Goal: Task Accomplishment & Management: Use online tool/utility

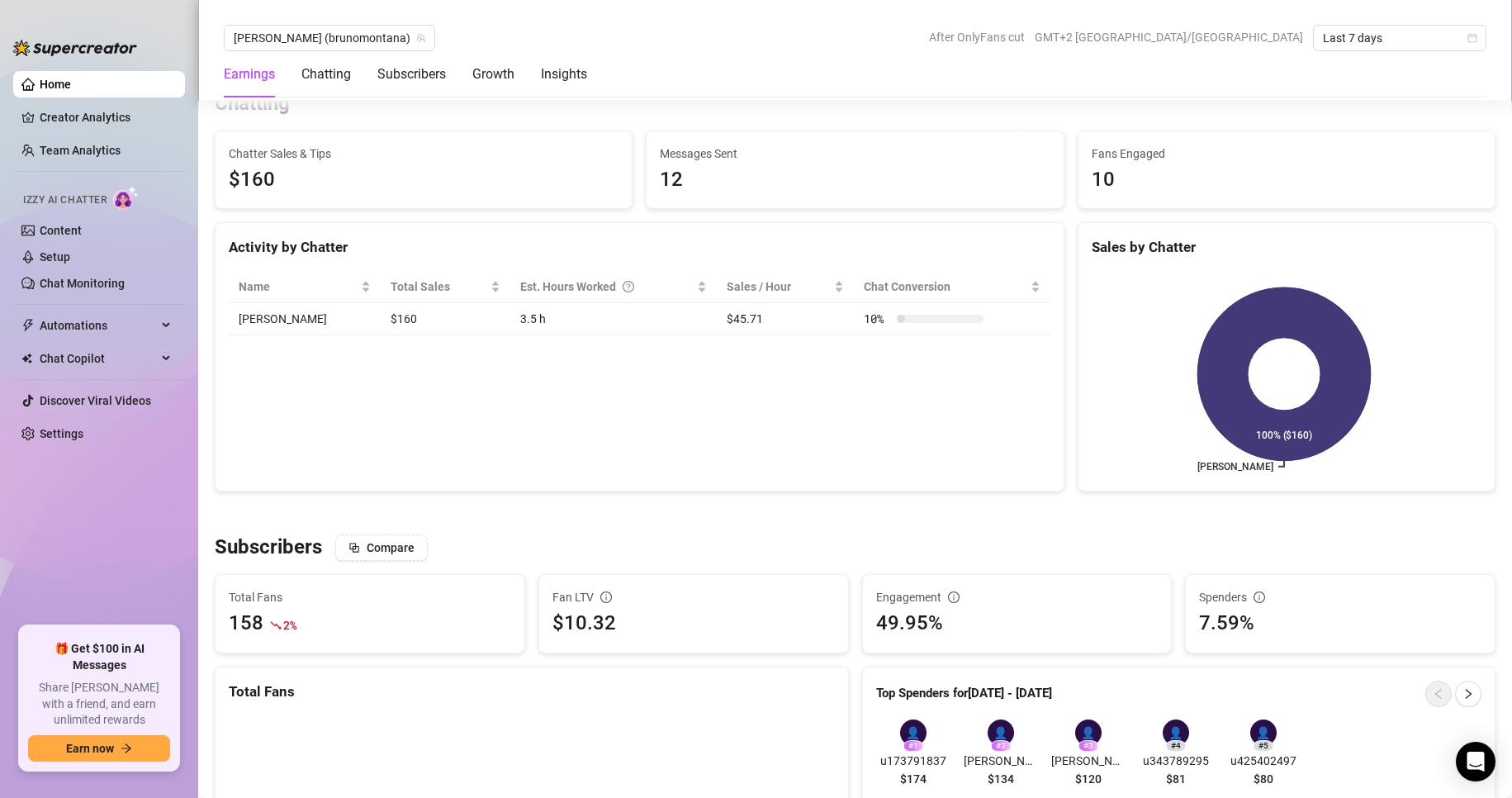
scroll to position [743, 0]
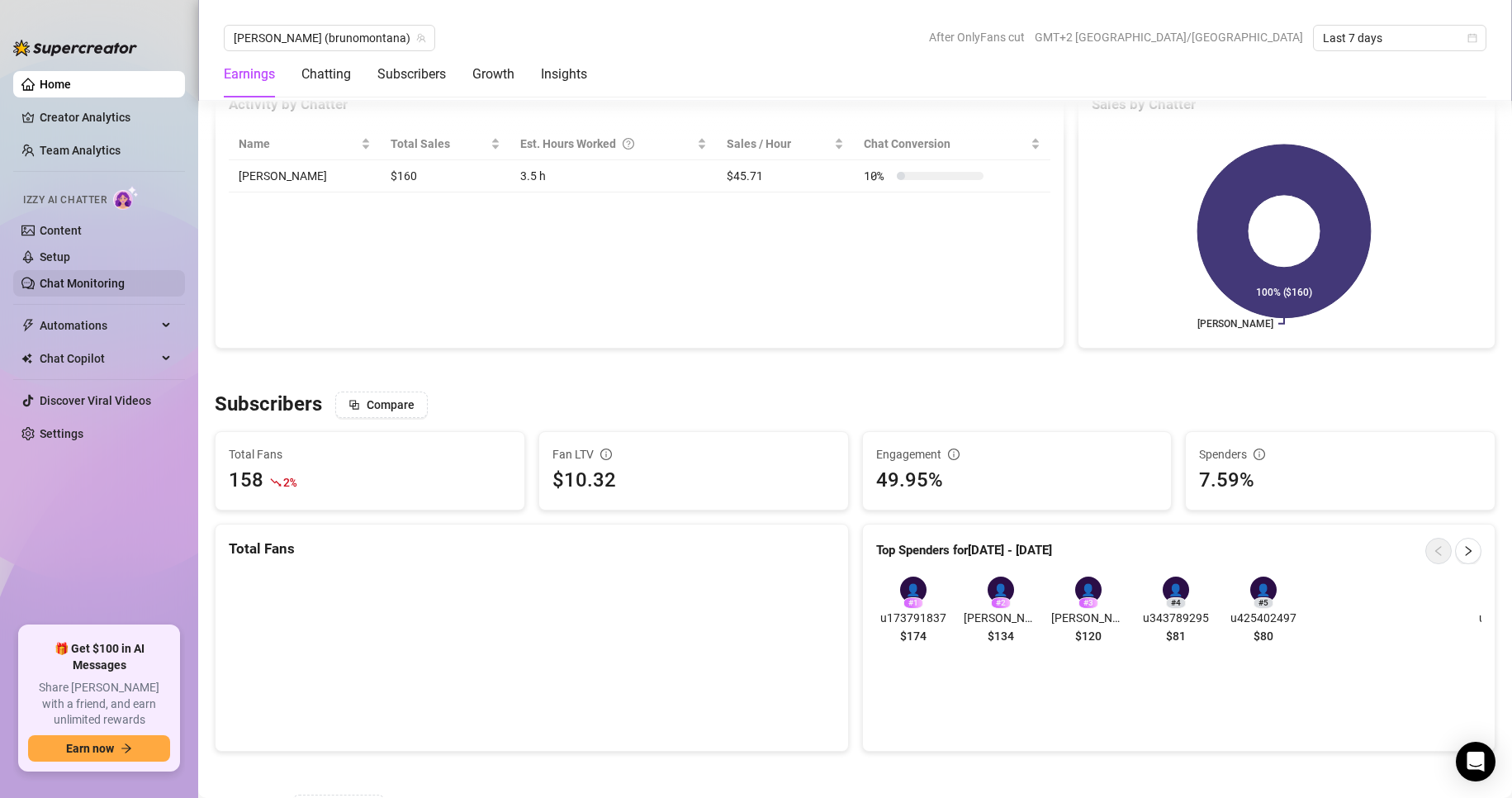
click at [99, 286] on link "Chat Monitoring" at bounding box center [82, 283] width 85 height 13
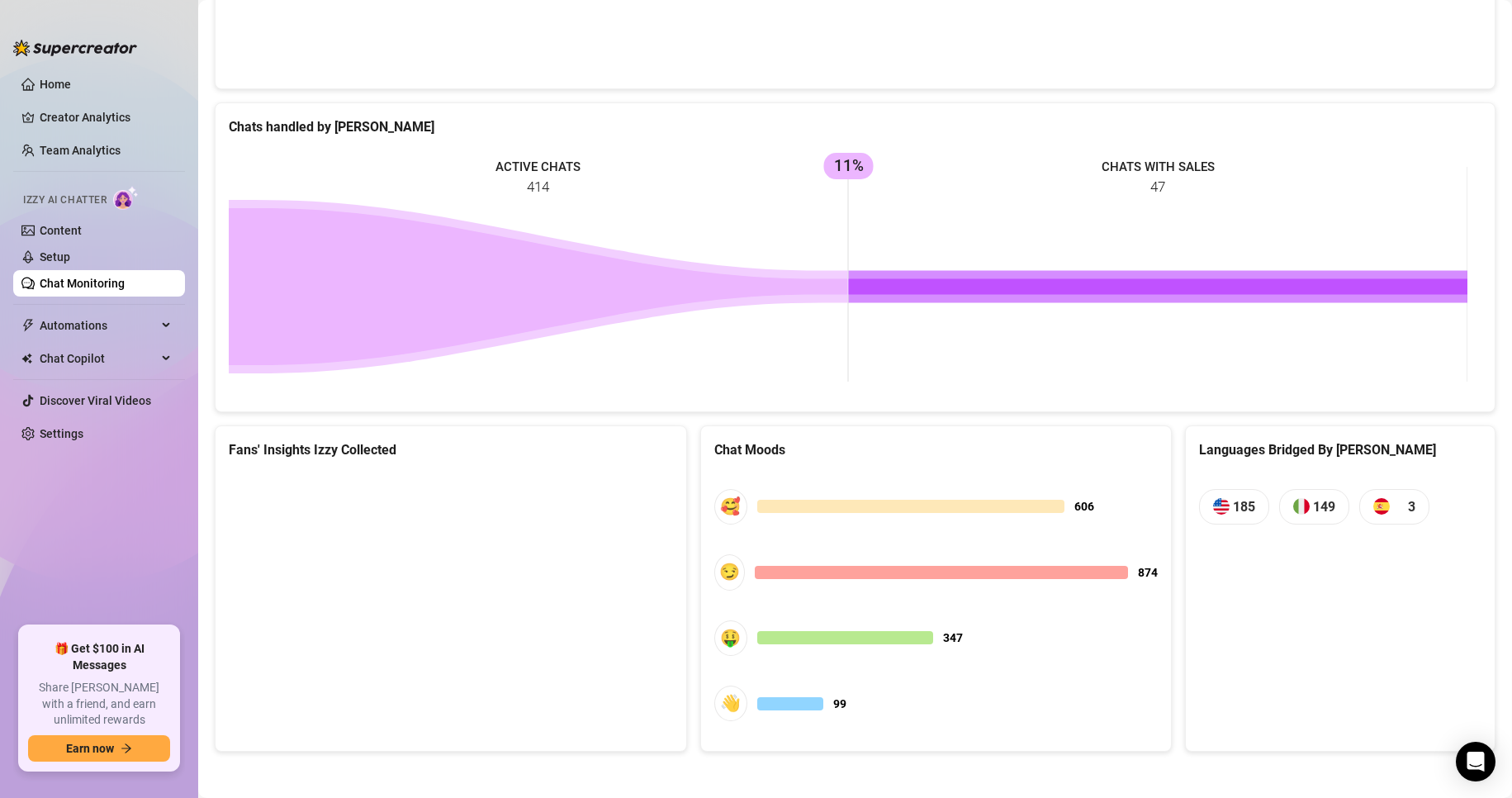
scroll to position [801, 0]
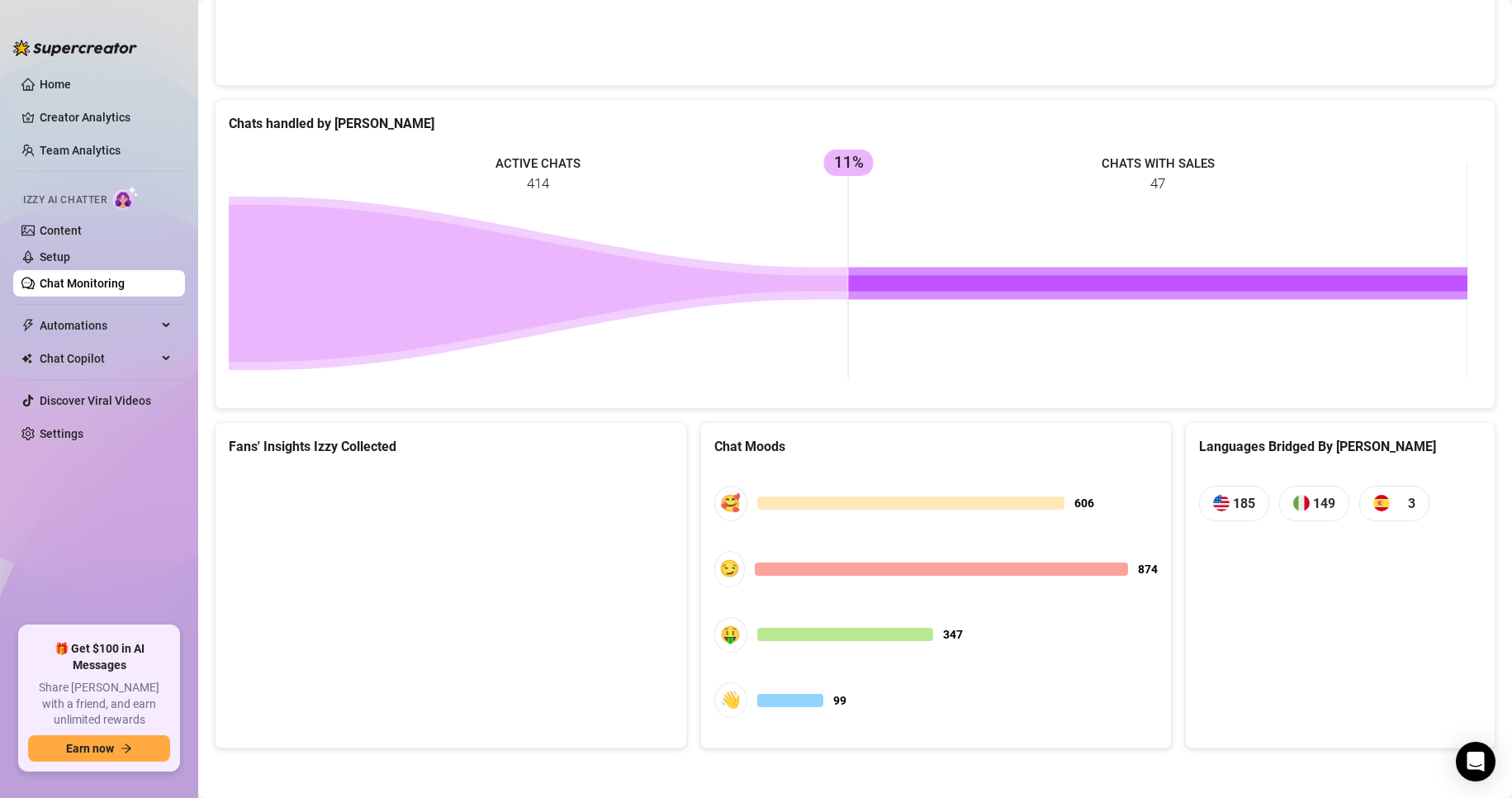
click at [80, 277] on link "Chat Monitoring" at bounding box center [82, 283] width 85 height 13
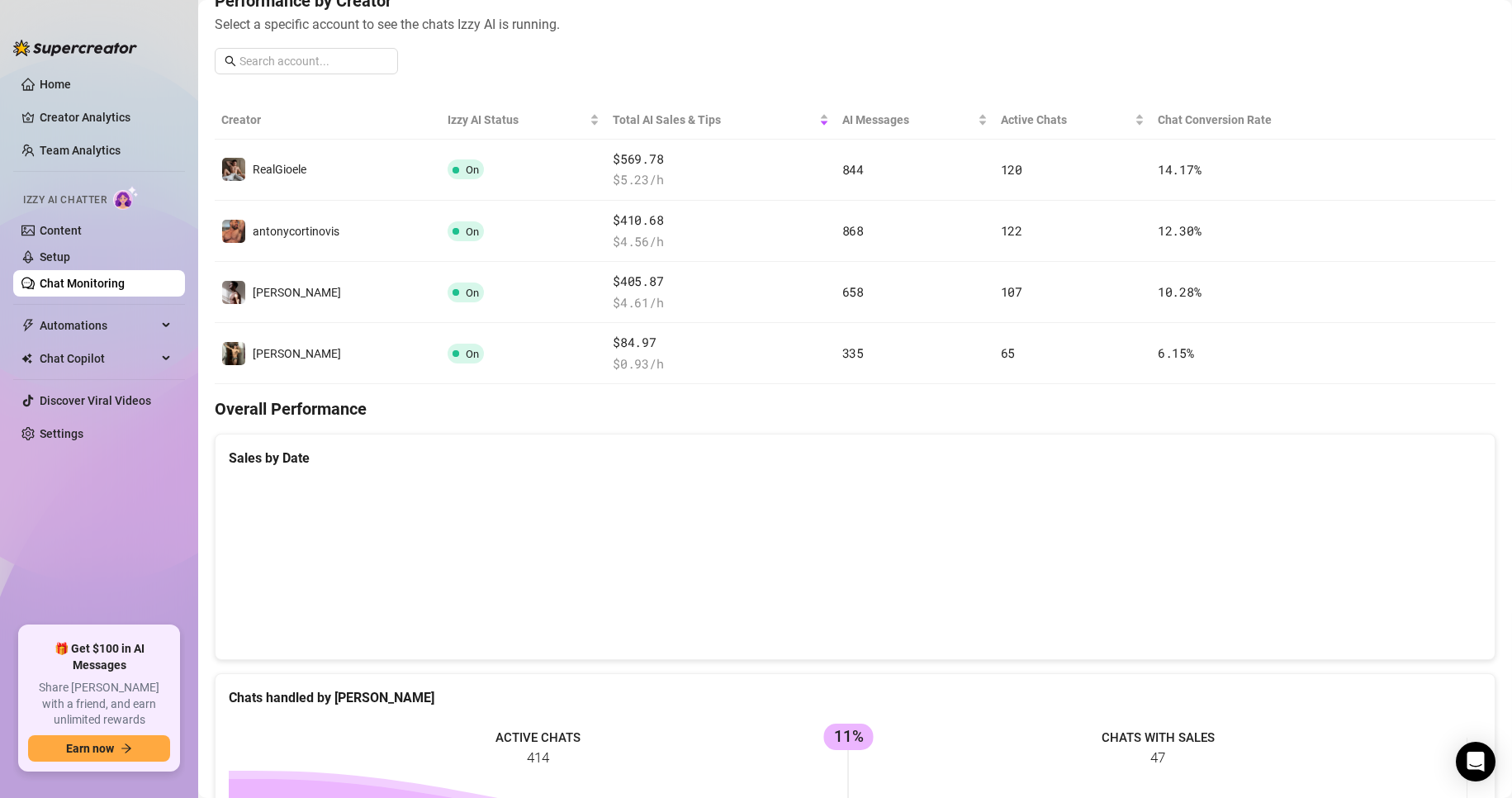
scroll to position [223, 0]
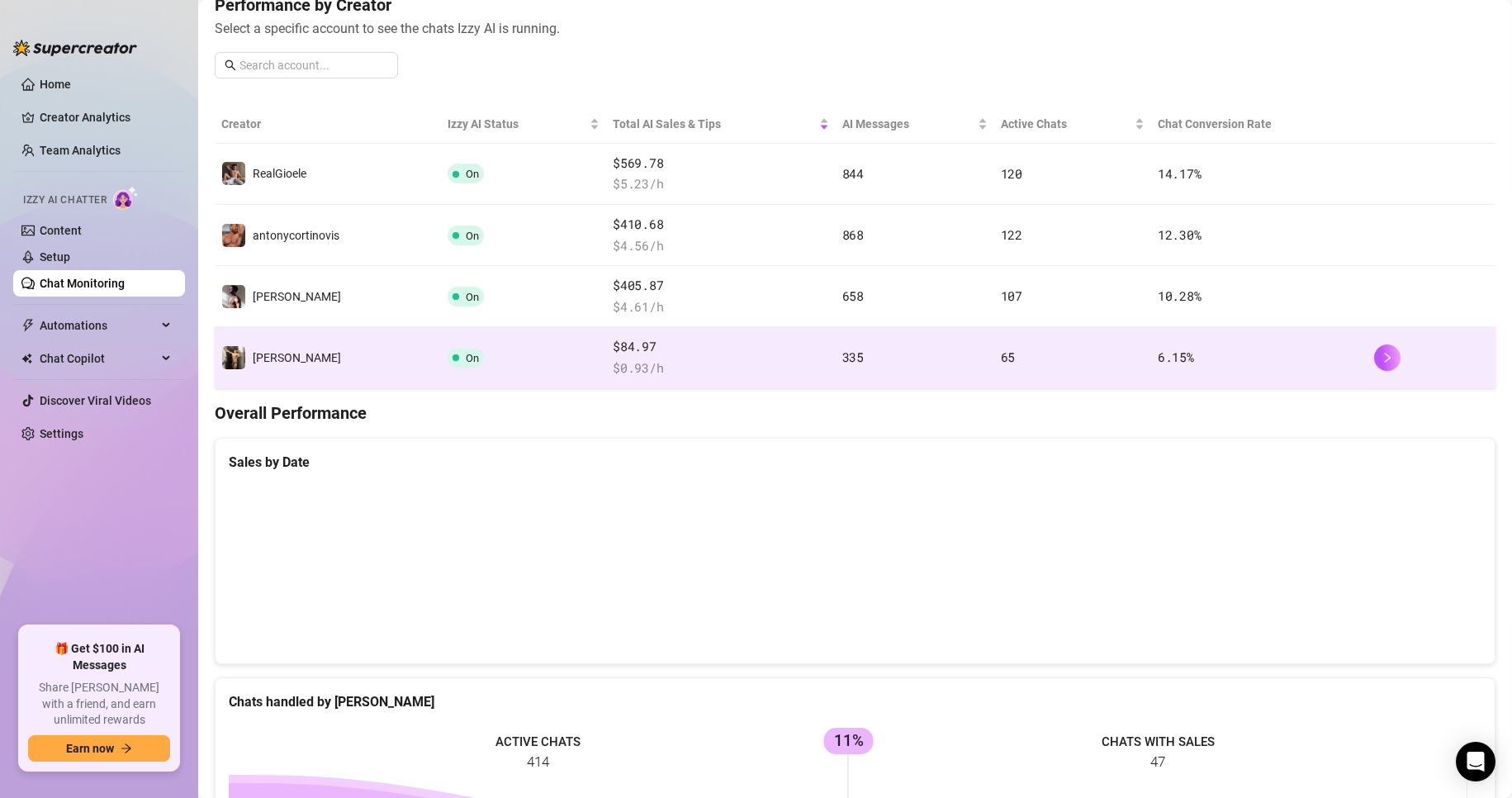
click at [310, 335] on td "[PERSON_NAME]" at bounding box center [327, 358] width 227 height 62
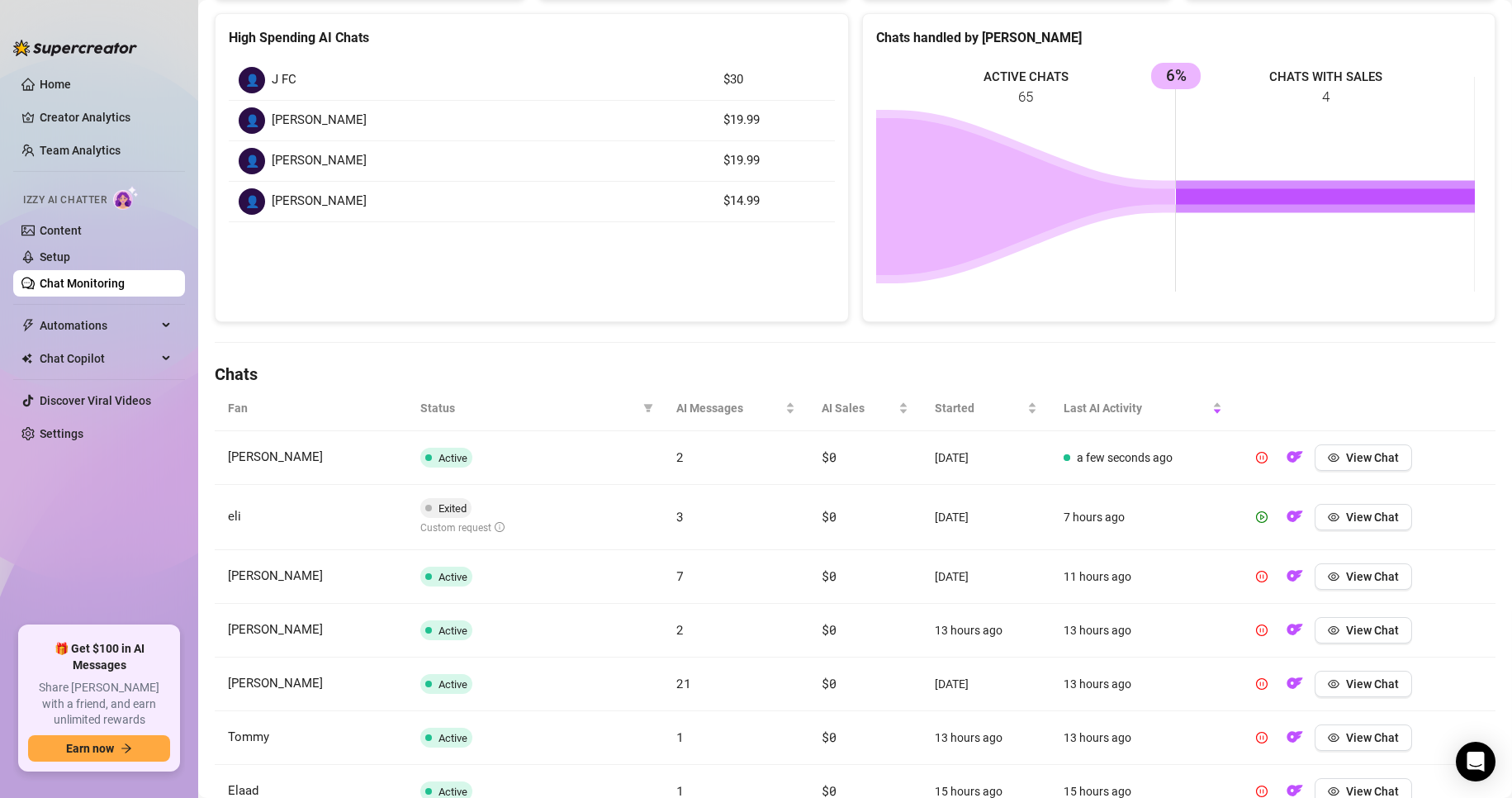
scroll to position [248, 0]
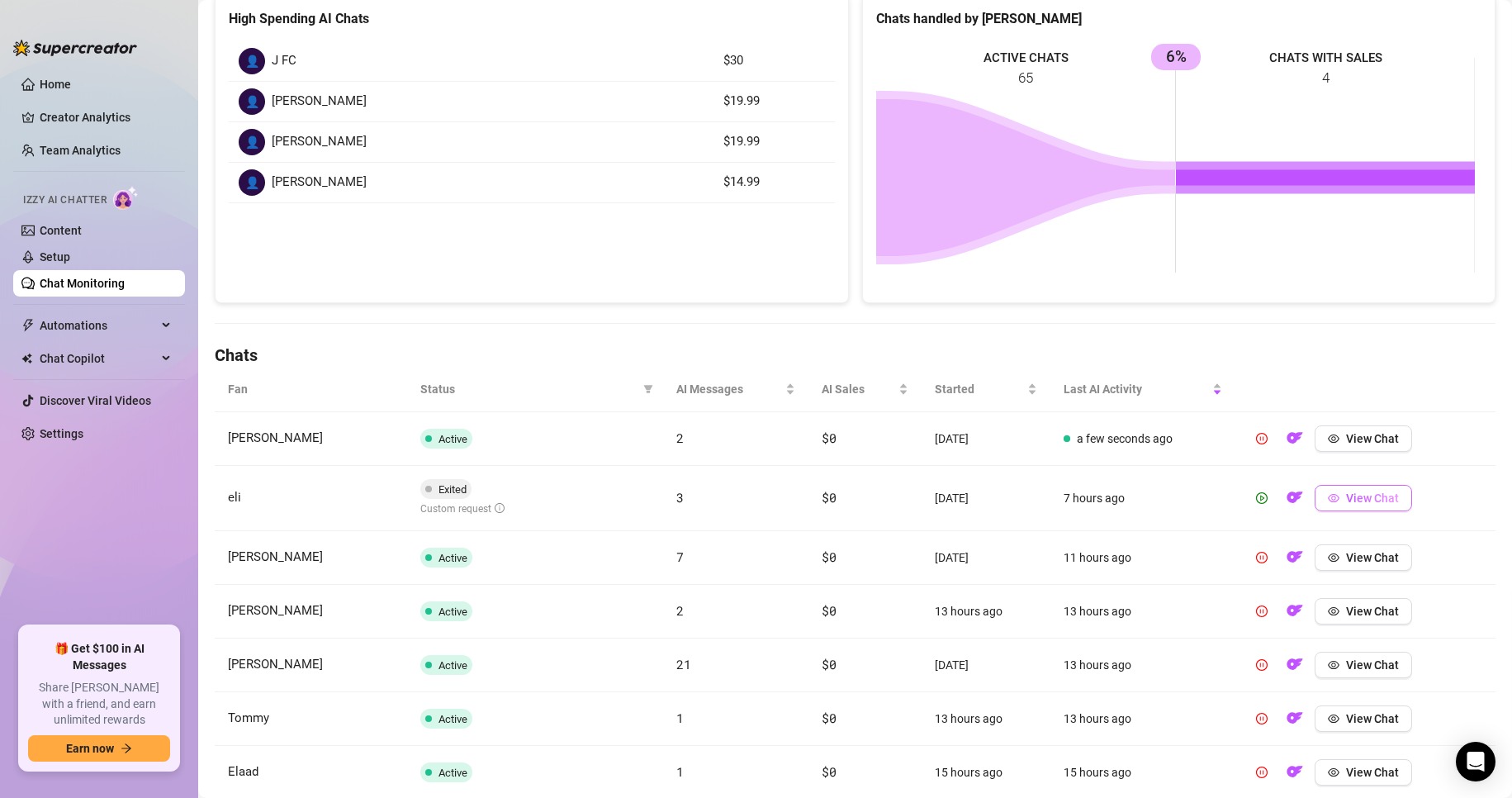
click at [1314, 491] on button "View Chat" at bounding box center [1363, 498] width 98 height 26
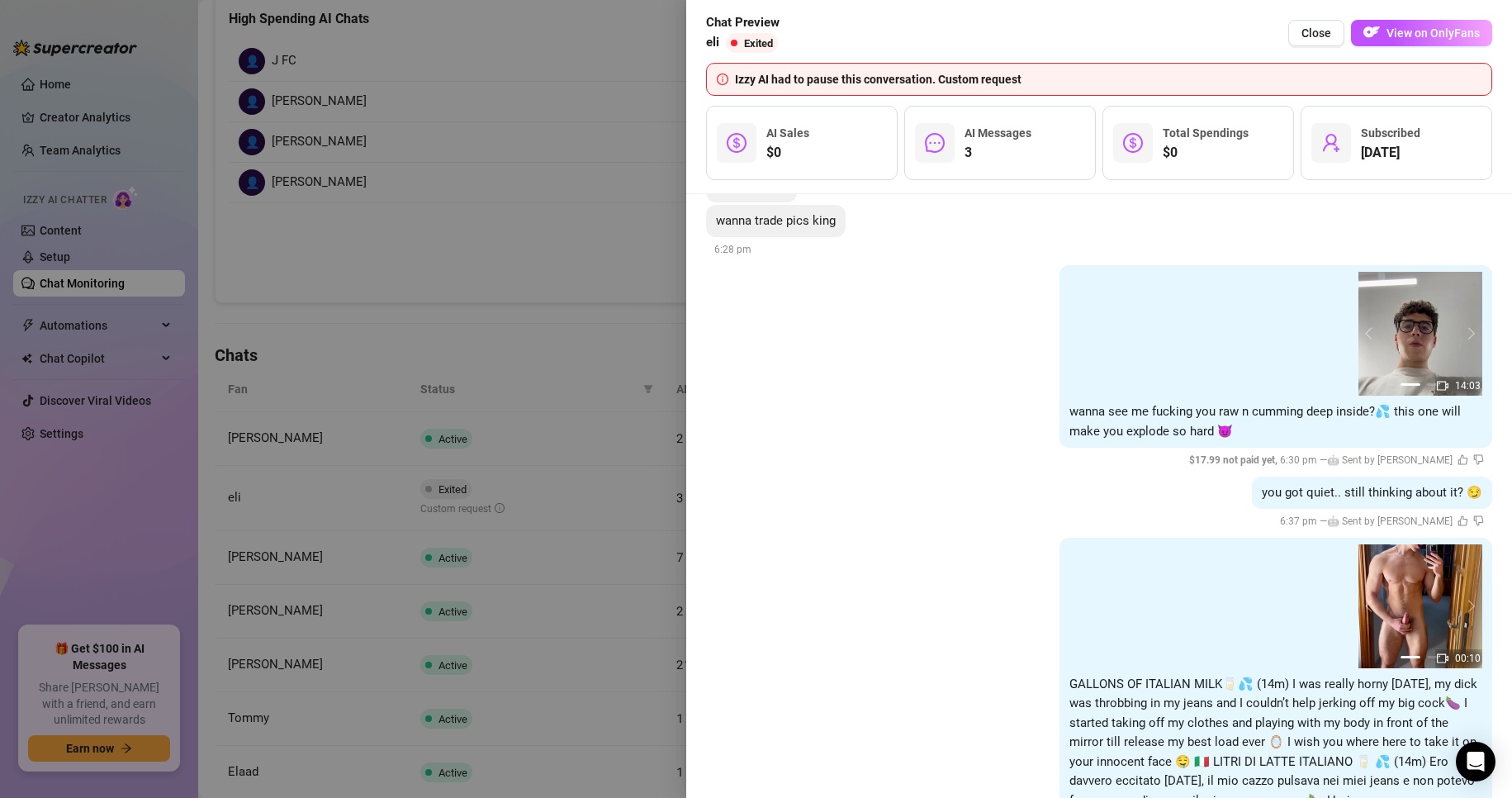
scroll to position [1533, 0]
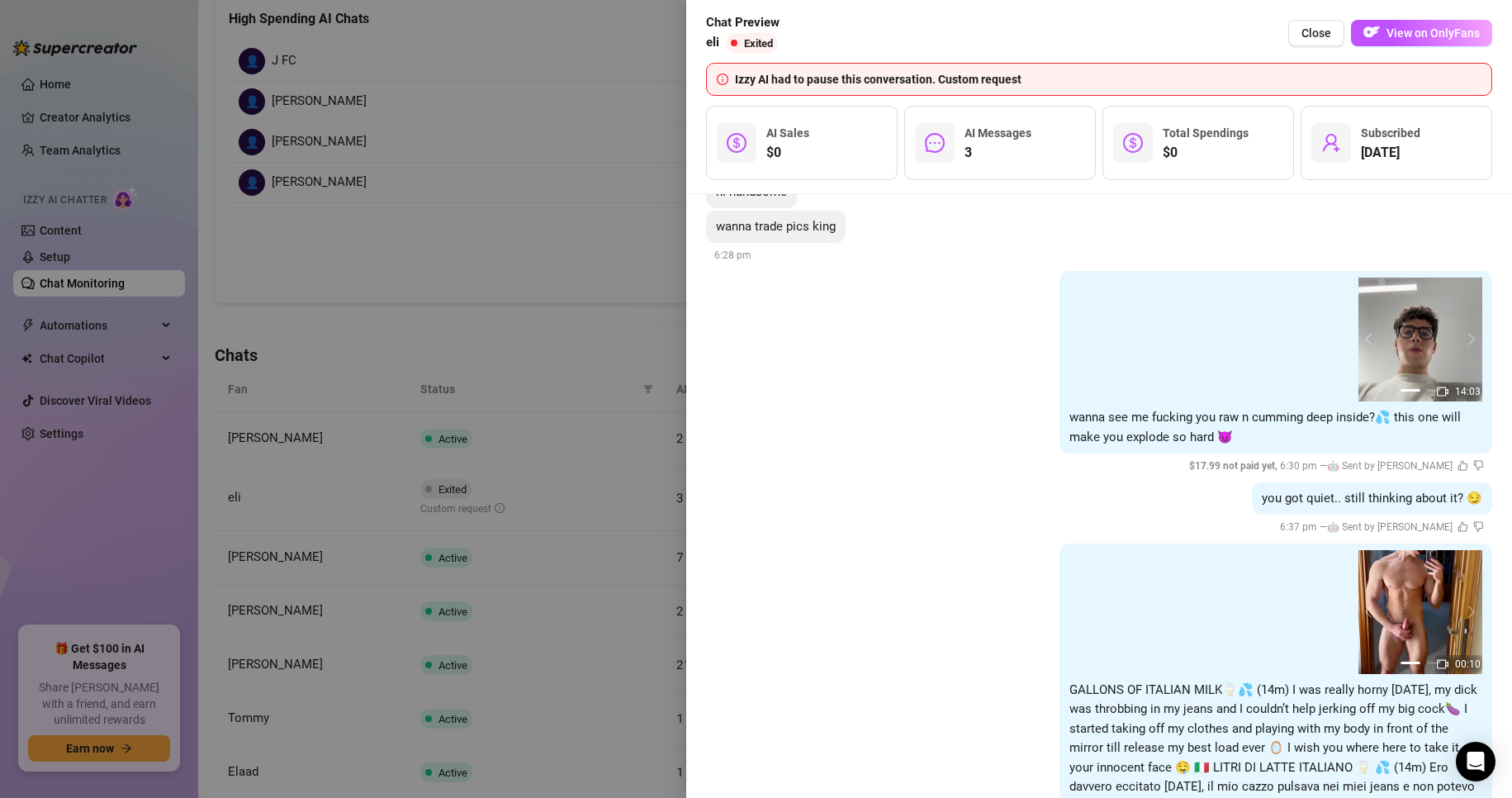
click at [428, 416] on div at bounding box center [756, 399] width 1512 height 798
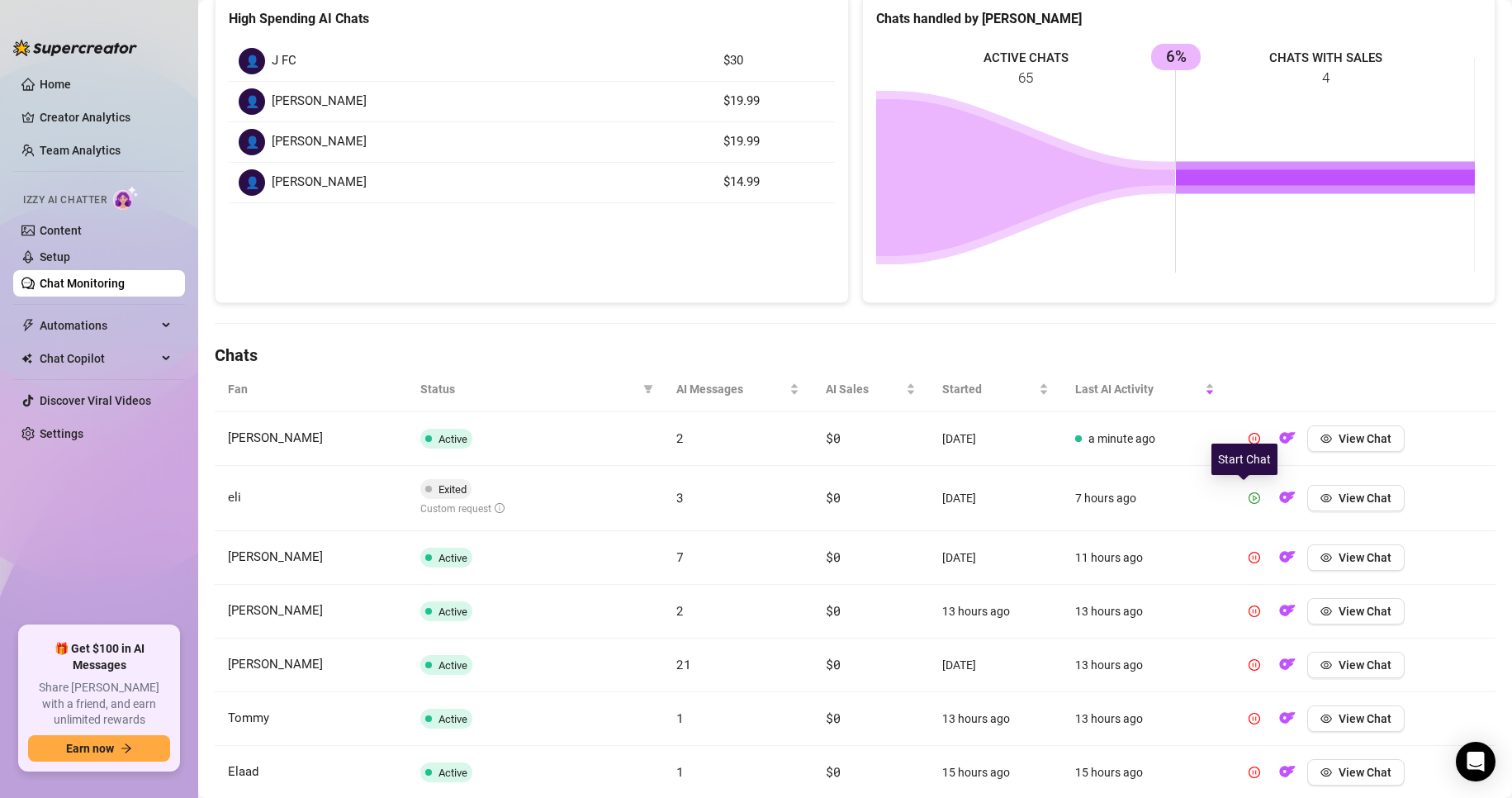
click at [1249, 492] on icon "play-circle" at bounding box center [1255, 498] width 11 height 11
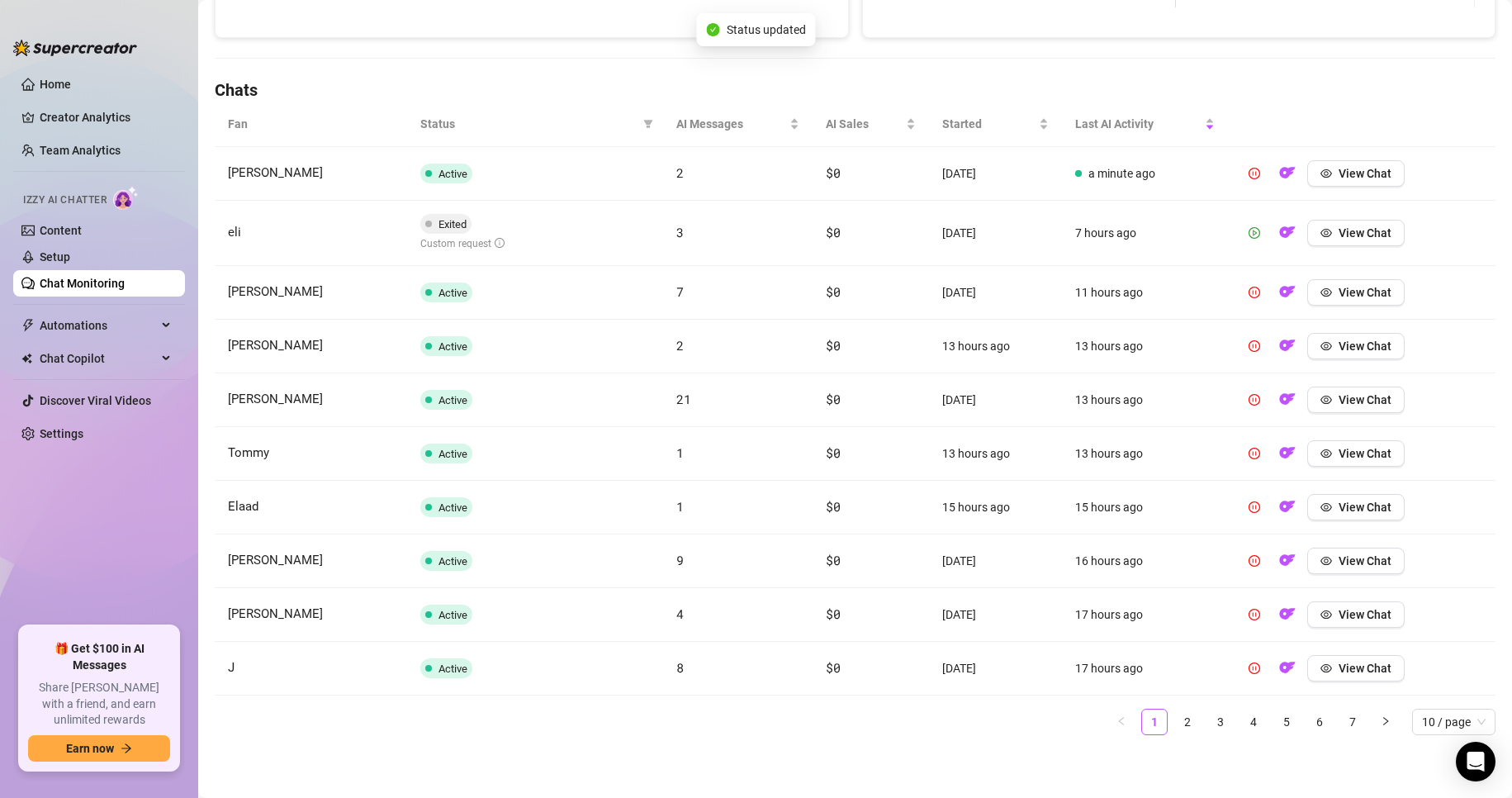
scroll to position [502, 0]
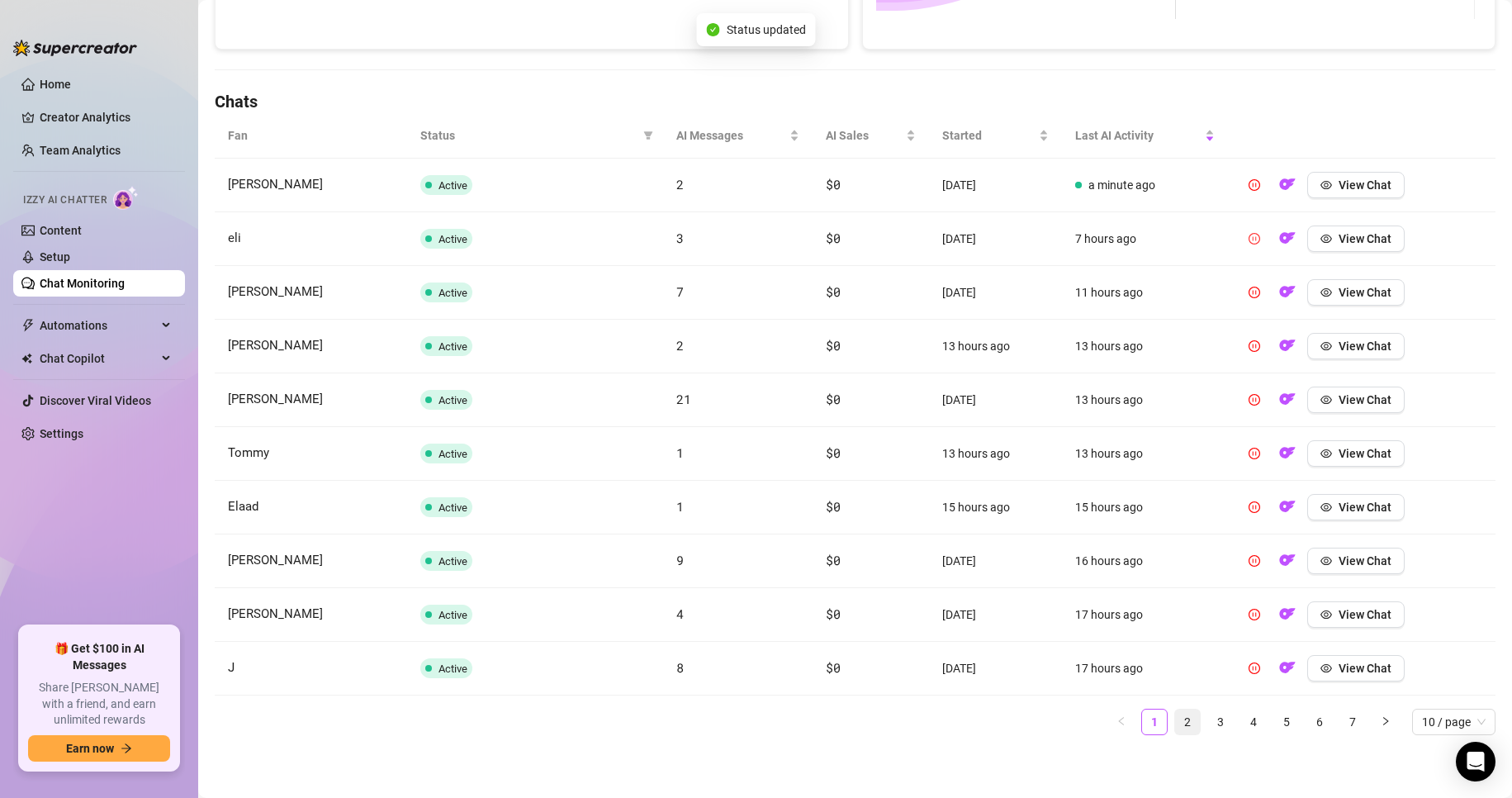
click at [1178, 725] on link "2" at bounding box center [1188, 722] width 25 height 25
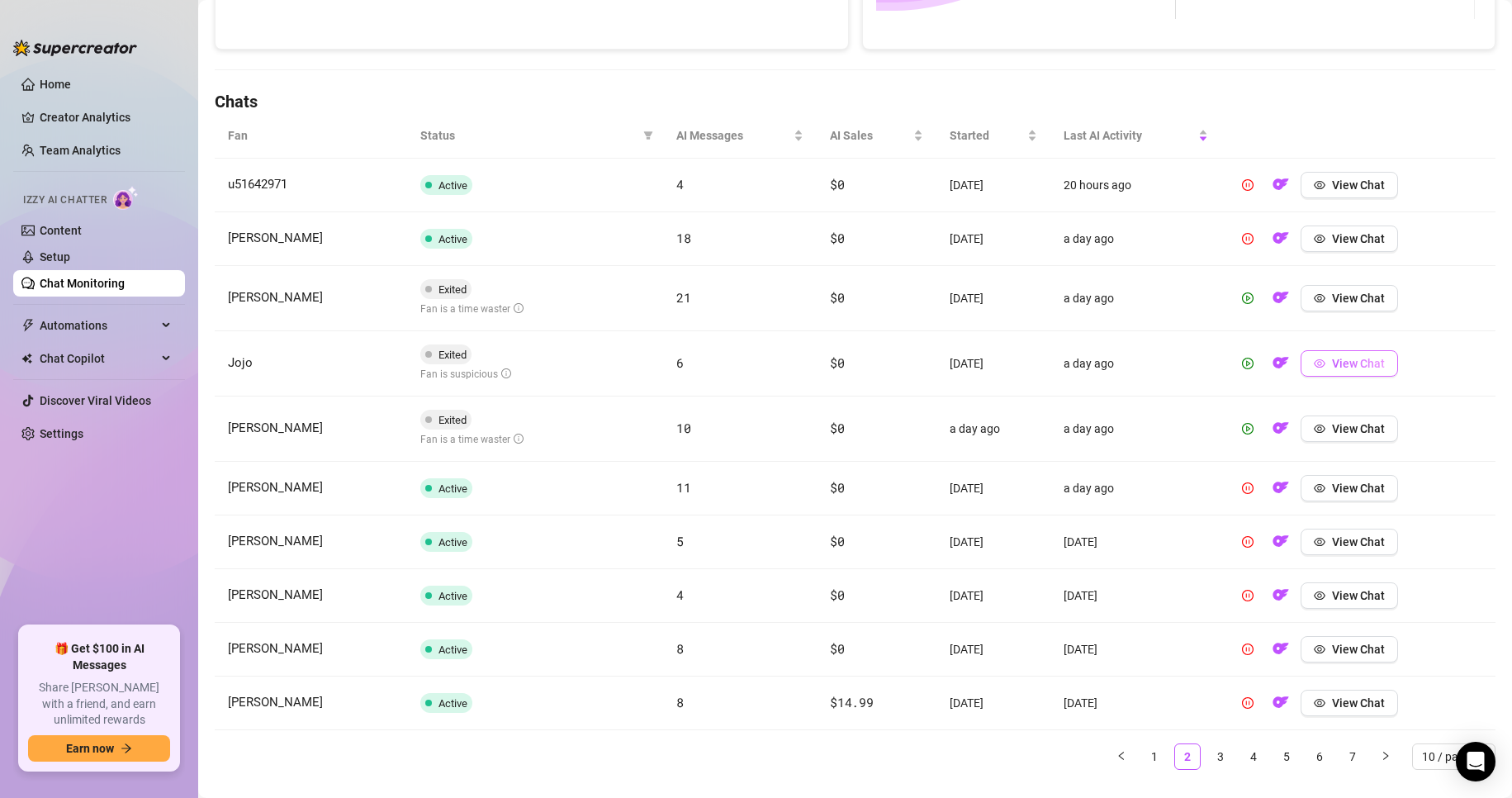
click at [1314, 365] on icon "eye" at bounding box center [1320, 363] width 11 height 8
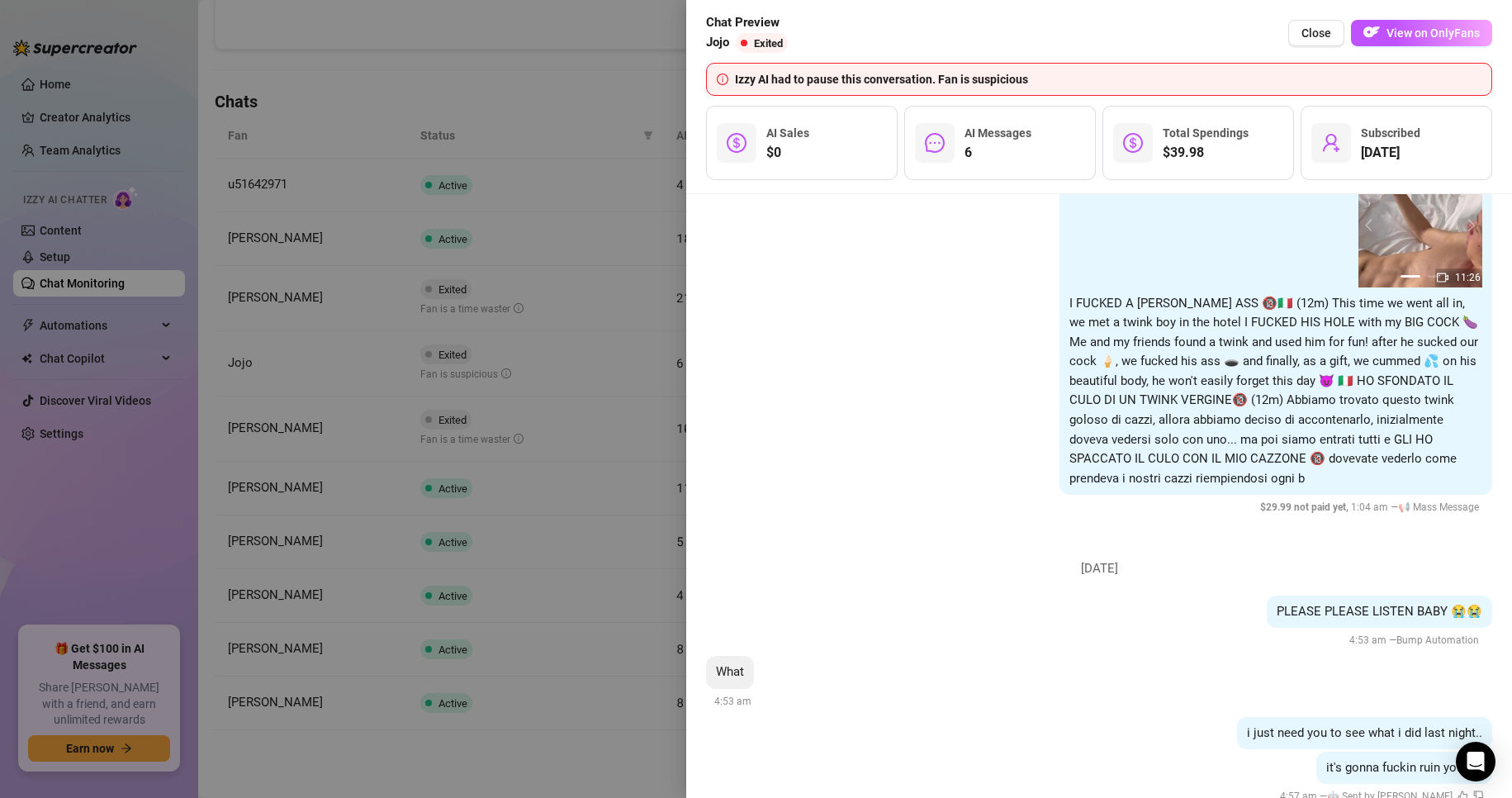
scroll to position [1576, 0]
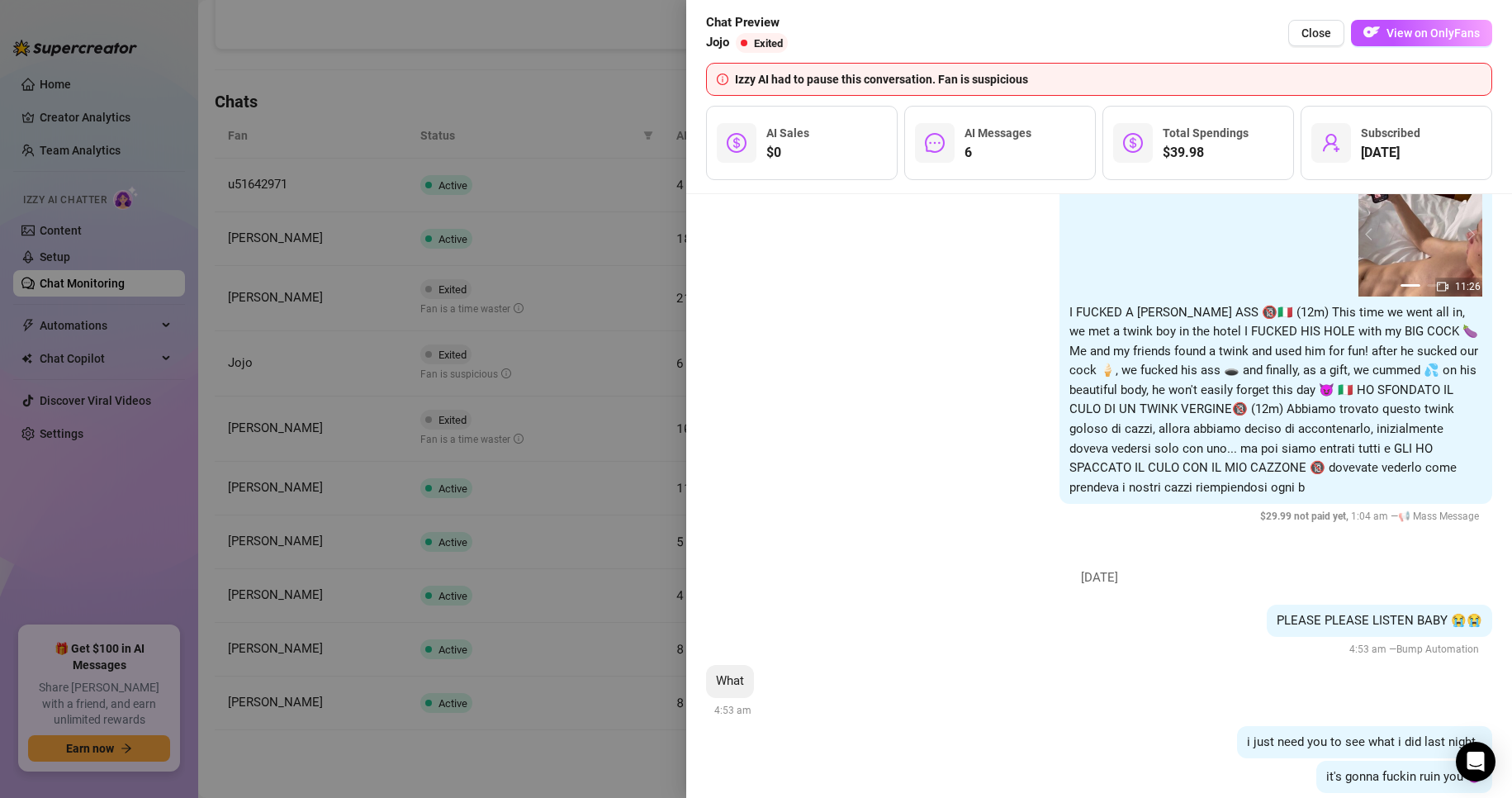
click at [636, 447] on div at bounding box center [756, 399] width 1512 height 798
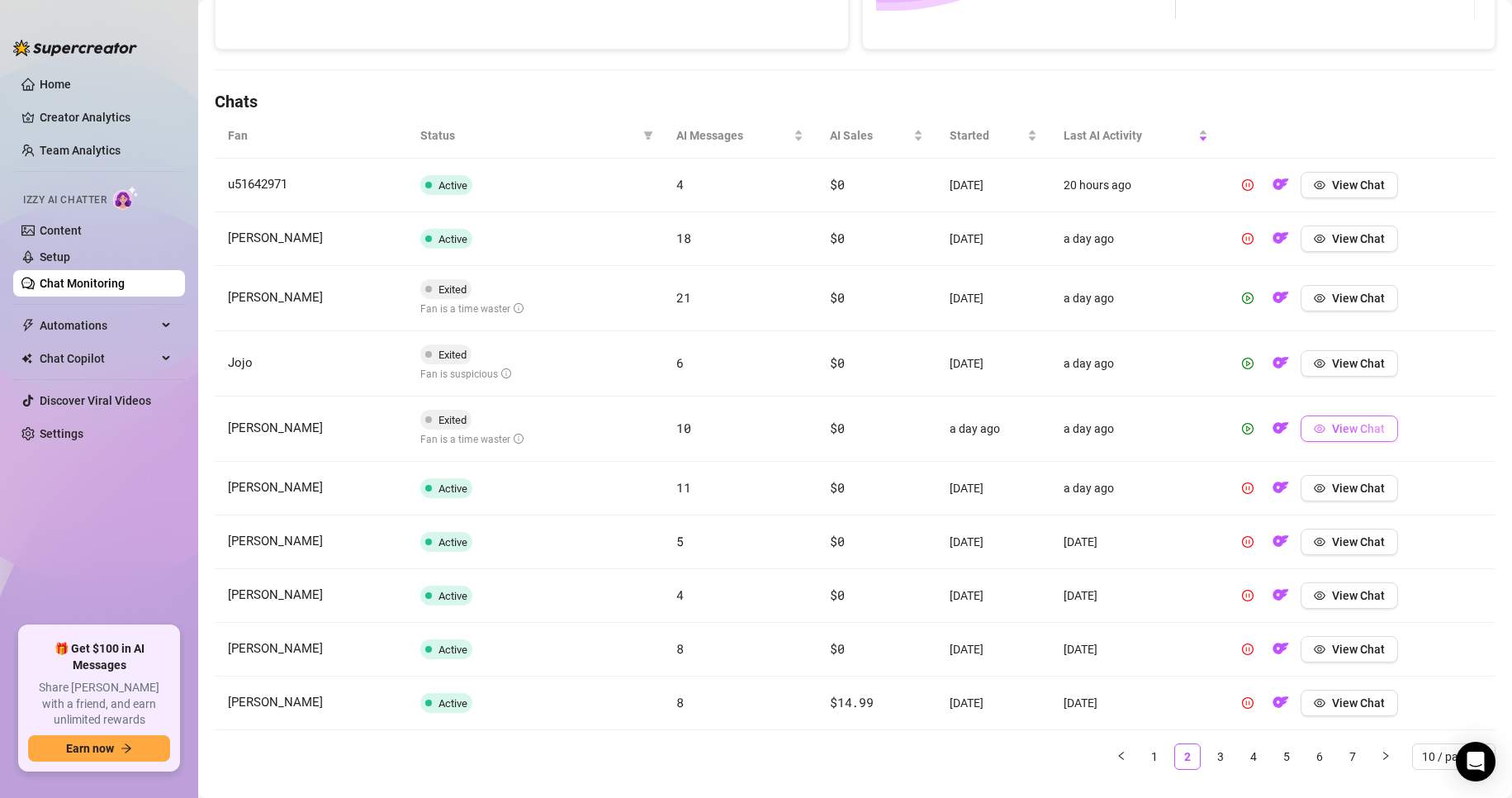
click at [1332, 435] on span "View Chat" at bounding box center [1358, 429] width 53 height 13
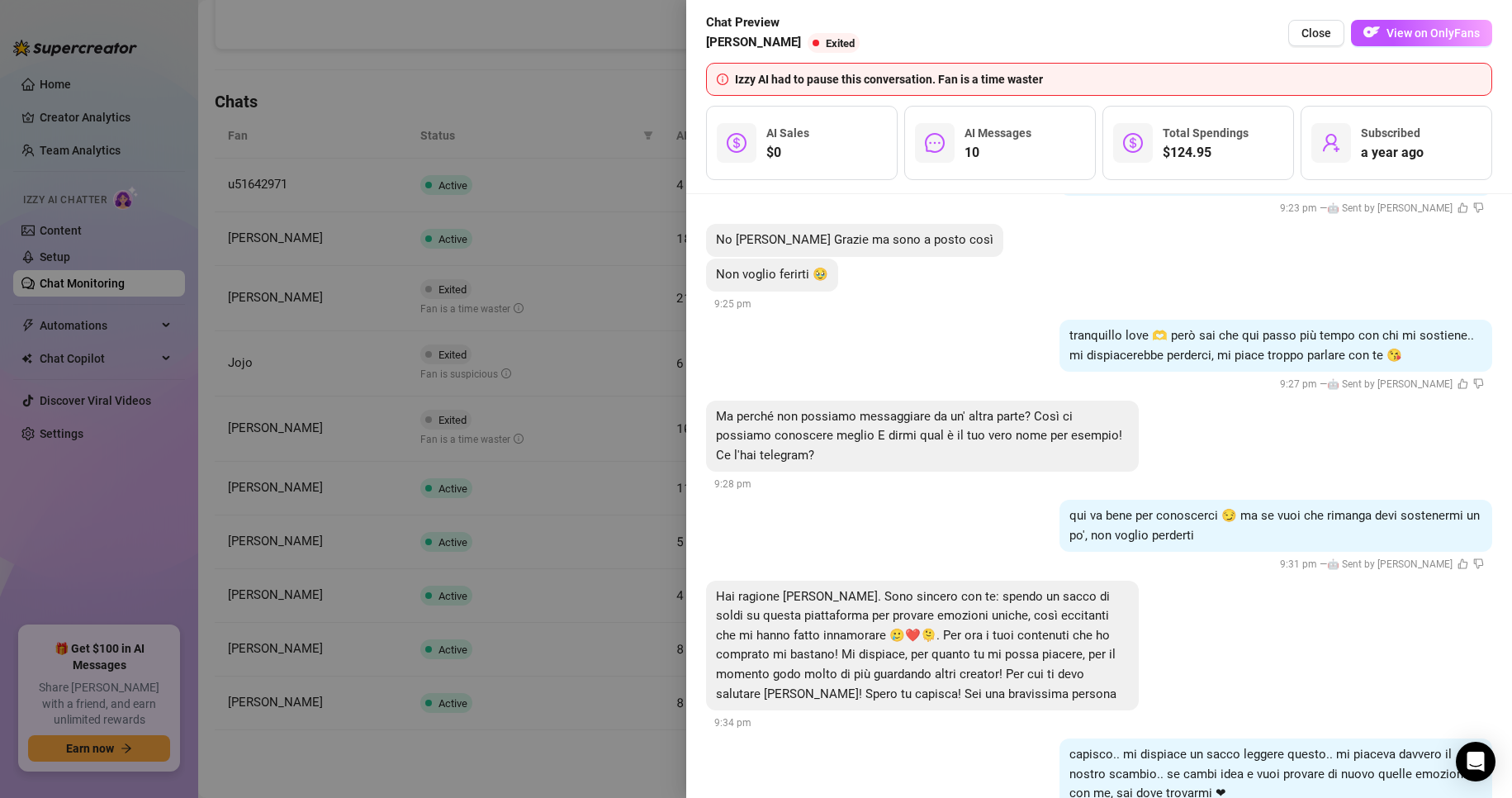
scroll to position [3107, 0]
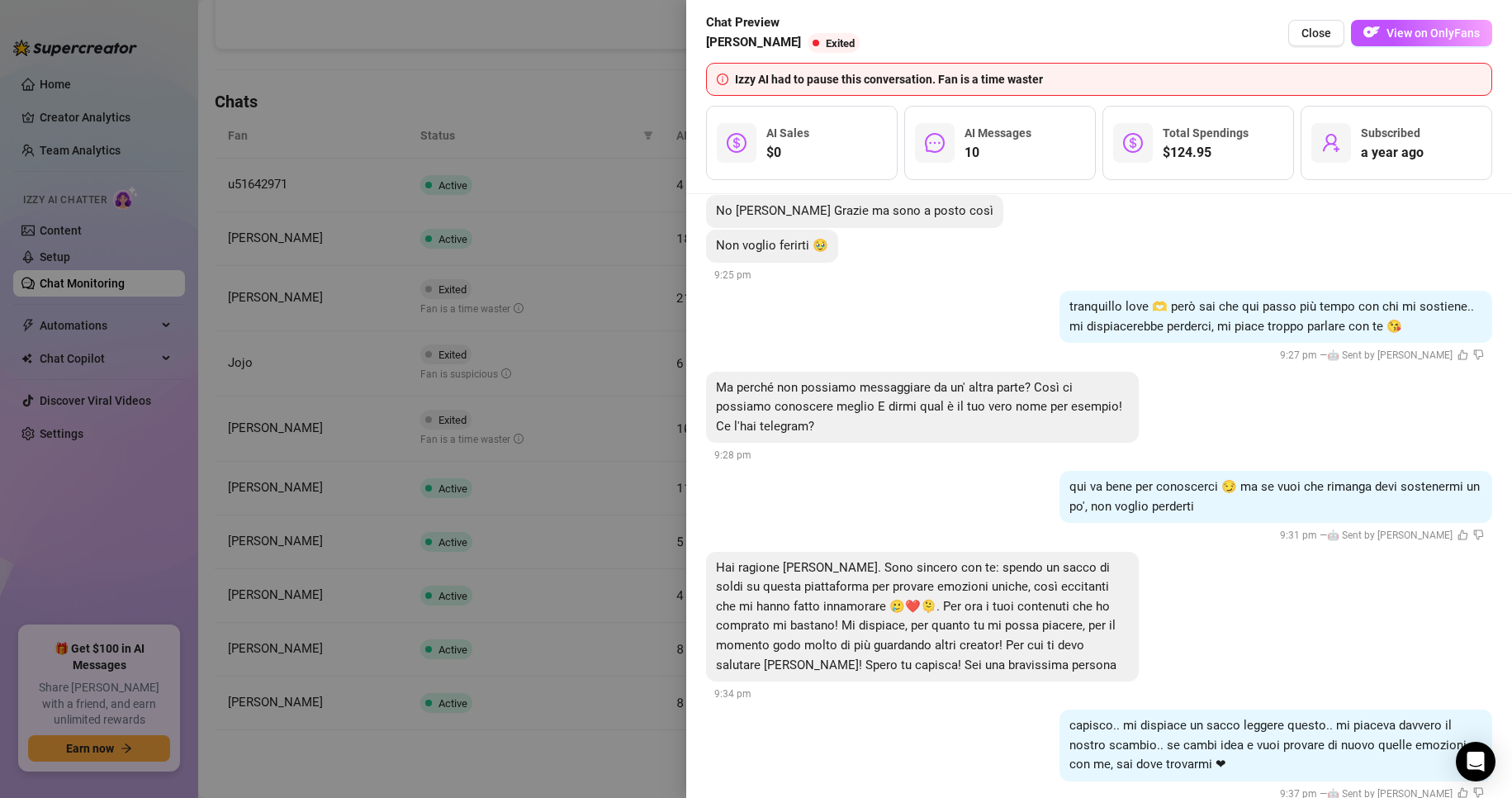
drag, startPoint x: 304, startPoint y: 378, endPoint x: 313, endPoint y: 373, distance: 10.3
click at [306, 378] on div at bounding box center [756, 399] width 1512 height 798
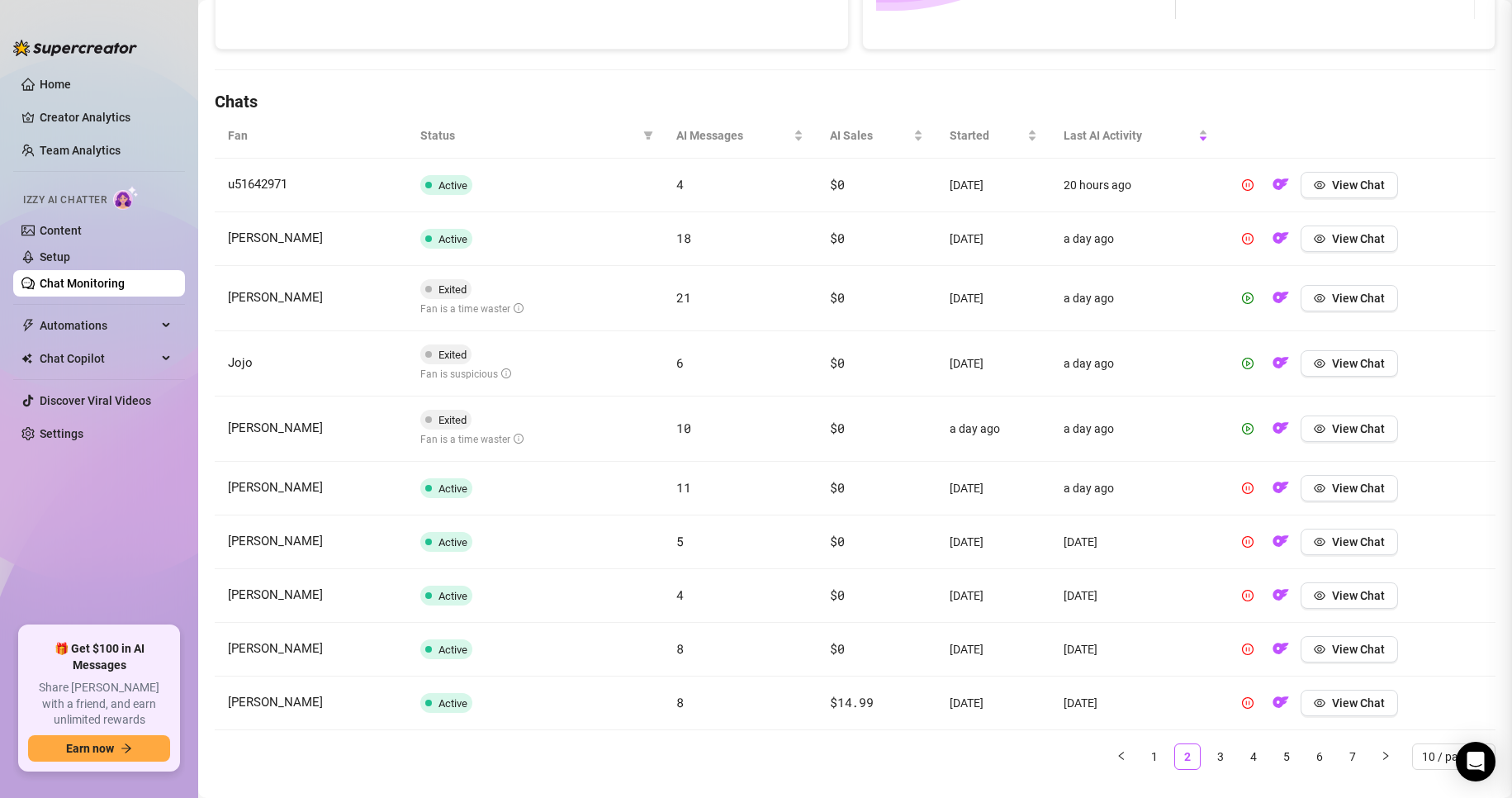
scroll to position [0, 0]
click at [1242, 429] on icon "play-circle" at bounding box center [1247, 429] width 11 height 11
click at [1212, 758] on link "3" at bounding box center [1220, 756] width 25 height 25
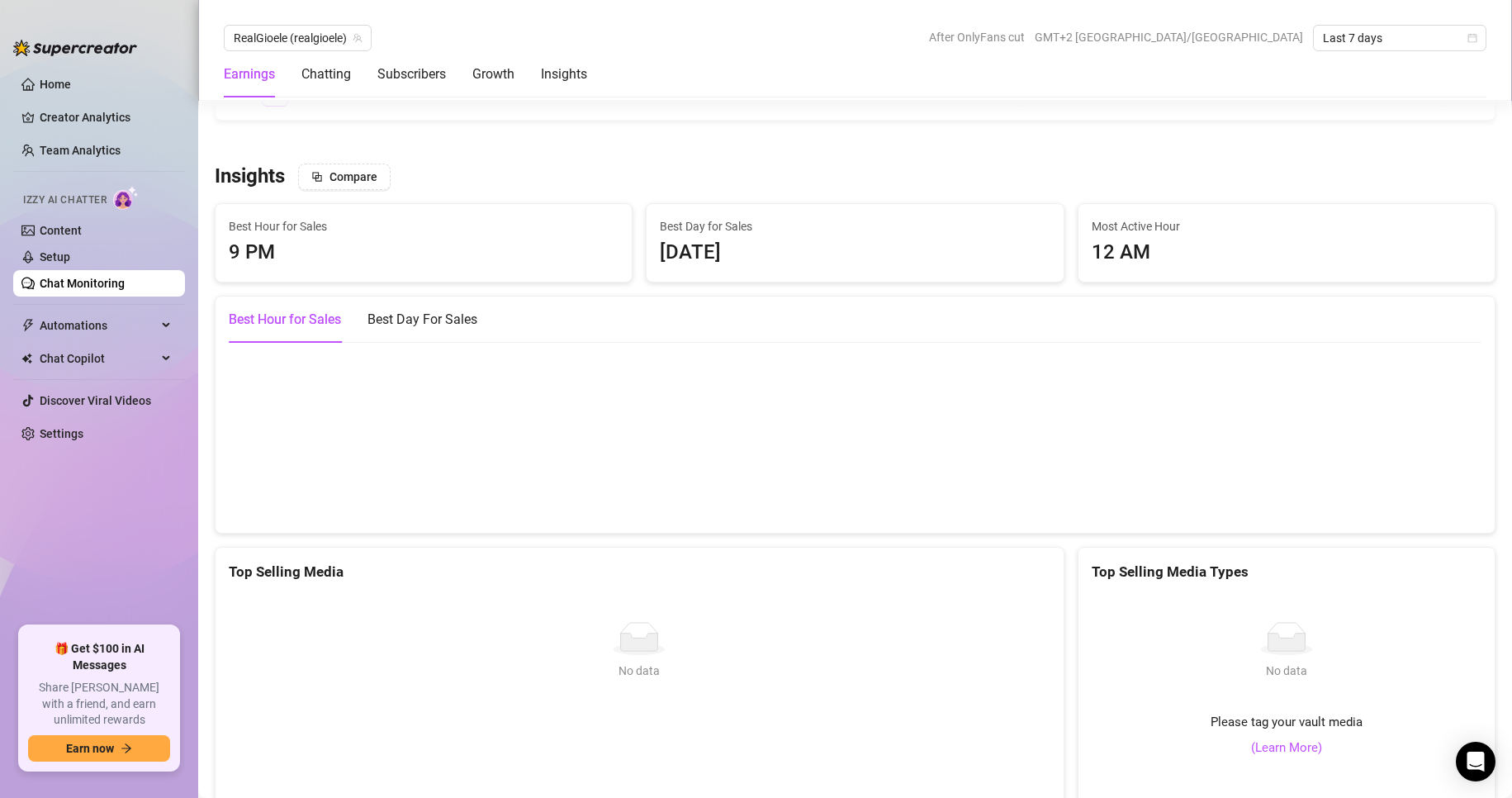
scroll to position [2401, 0]
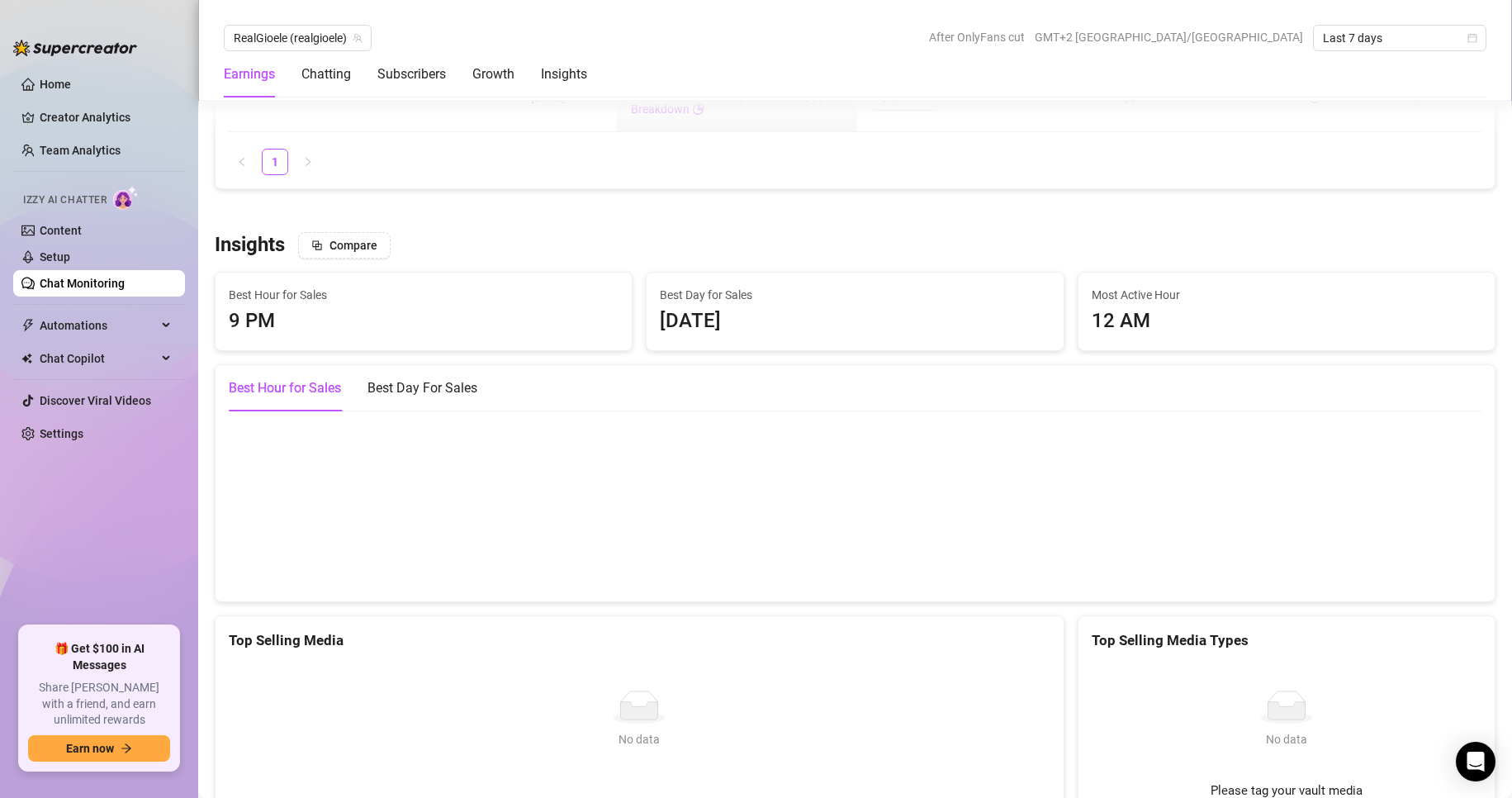
click at [125, 278] on link "Chat Monitoring" at bounding box center [82, 283] width 85 height 13
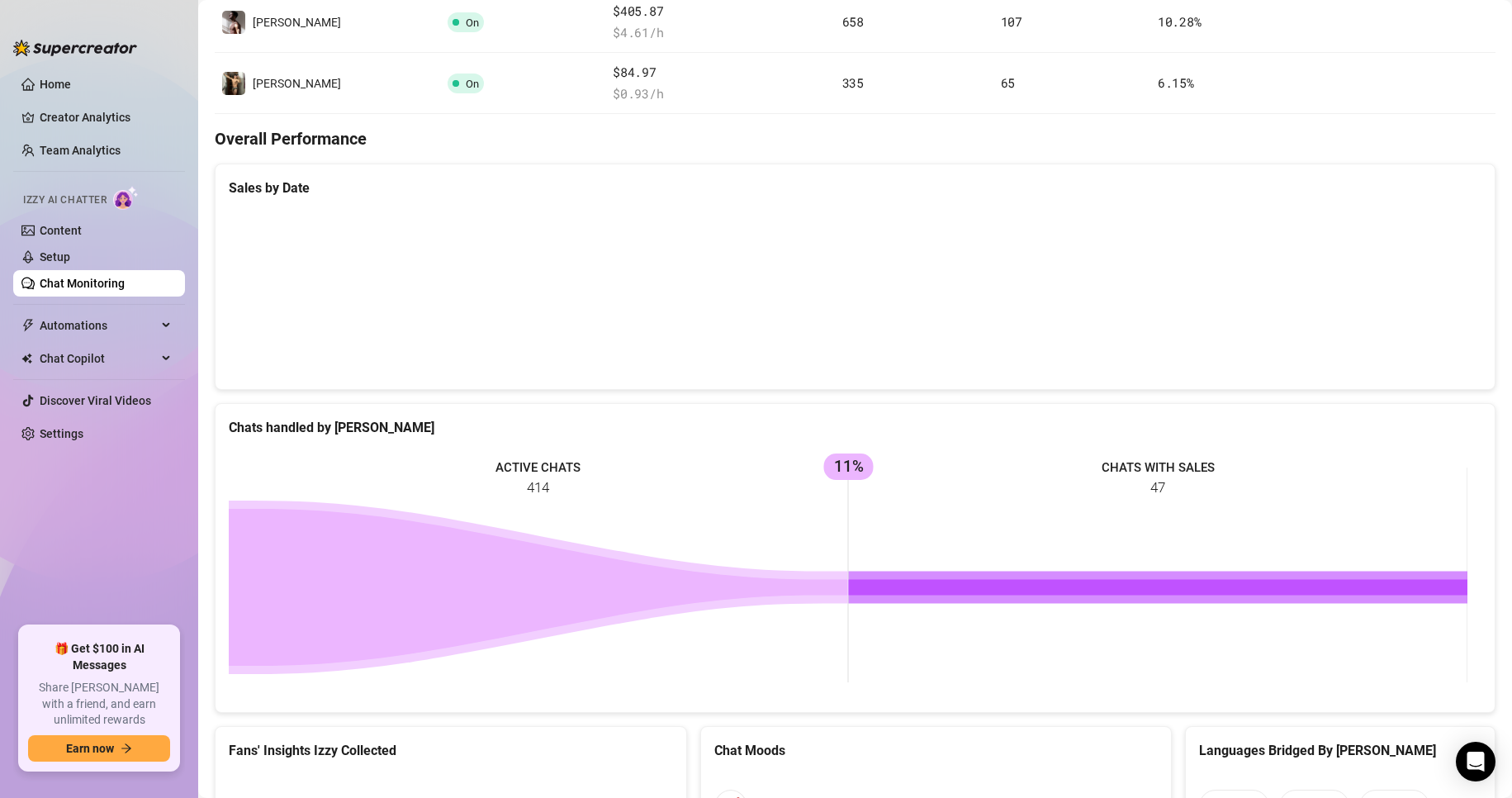
scroll to position [388, 0]
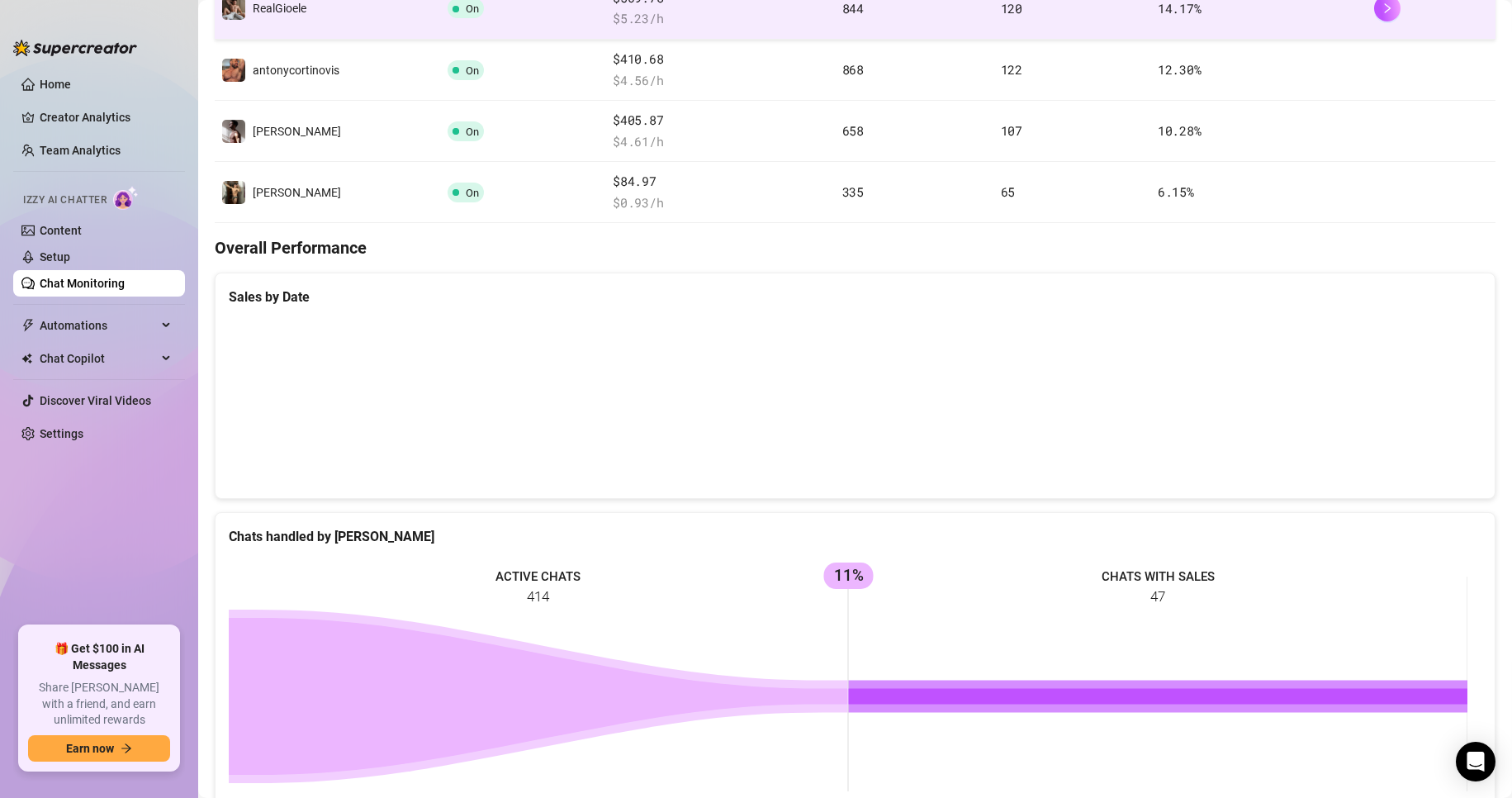
click at [307, 25] on td "RealGioele" at bounding box center [327, 9] width 227 height 62
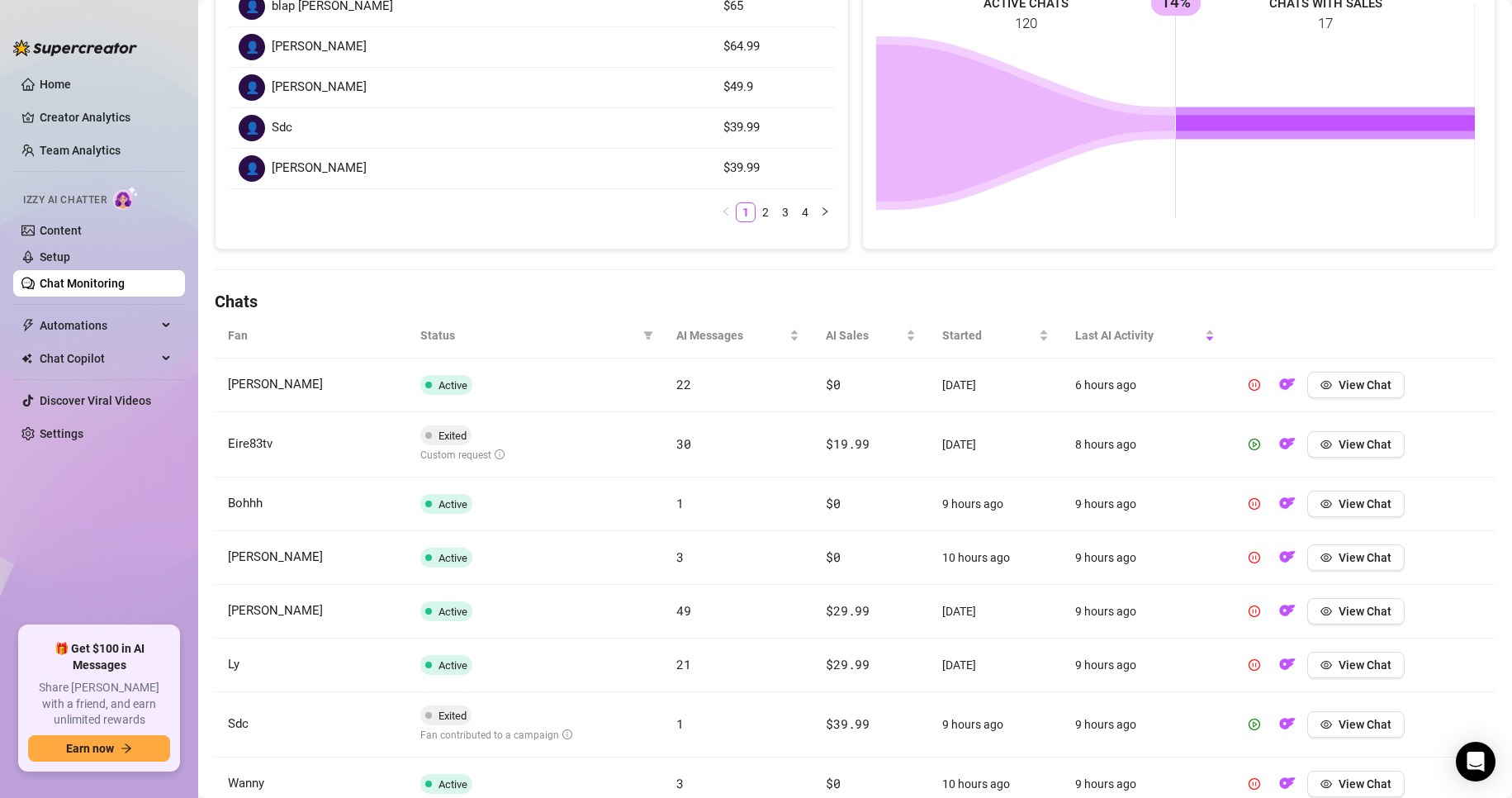
scroll to position [413, 0]
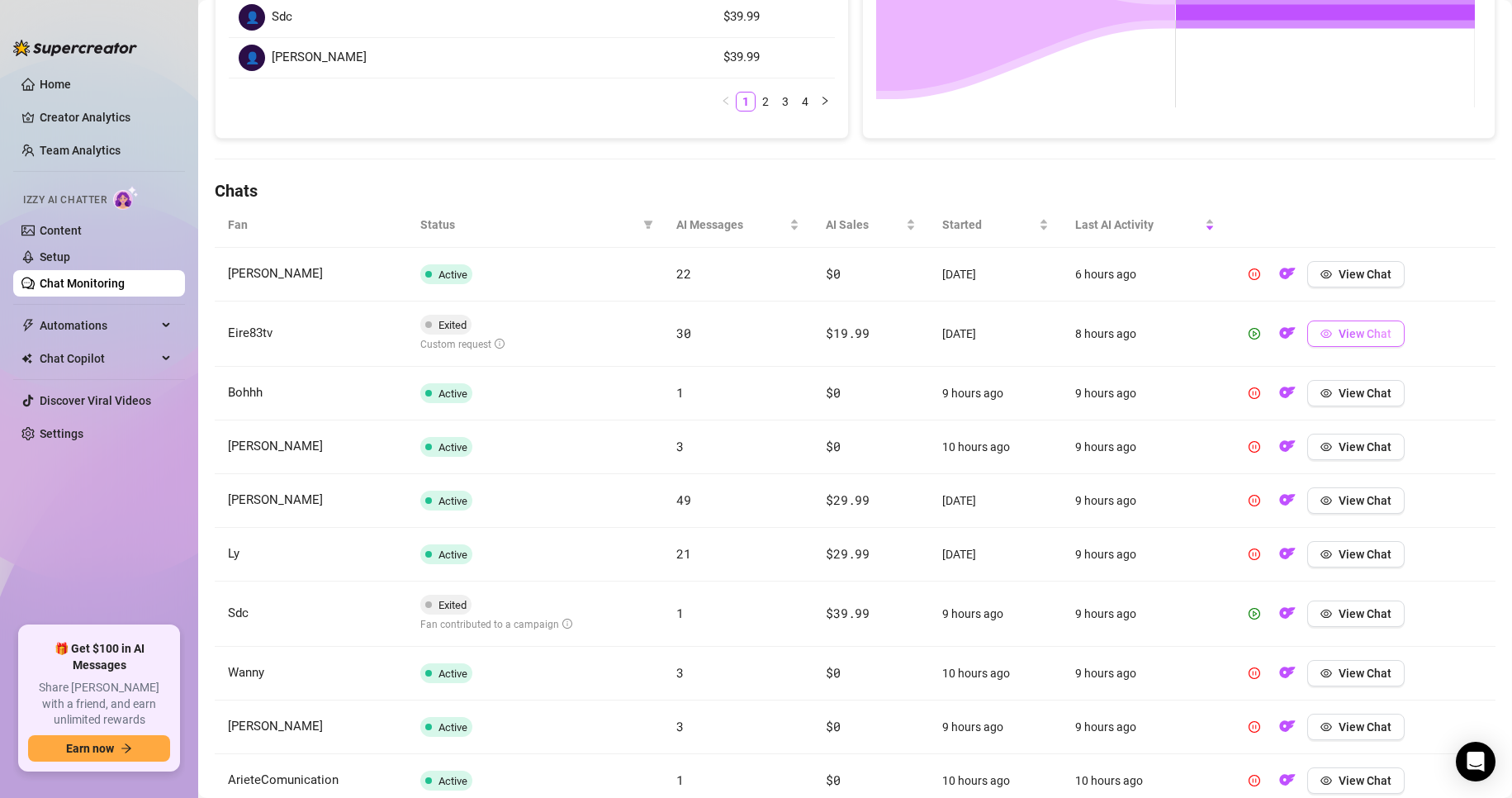
click at [1321, 331] on icon "eye" at bounding box center [1326, 333] width 11 height 8
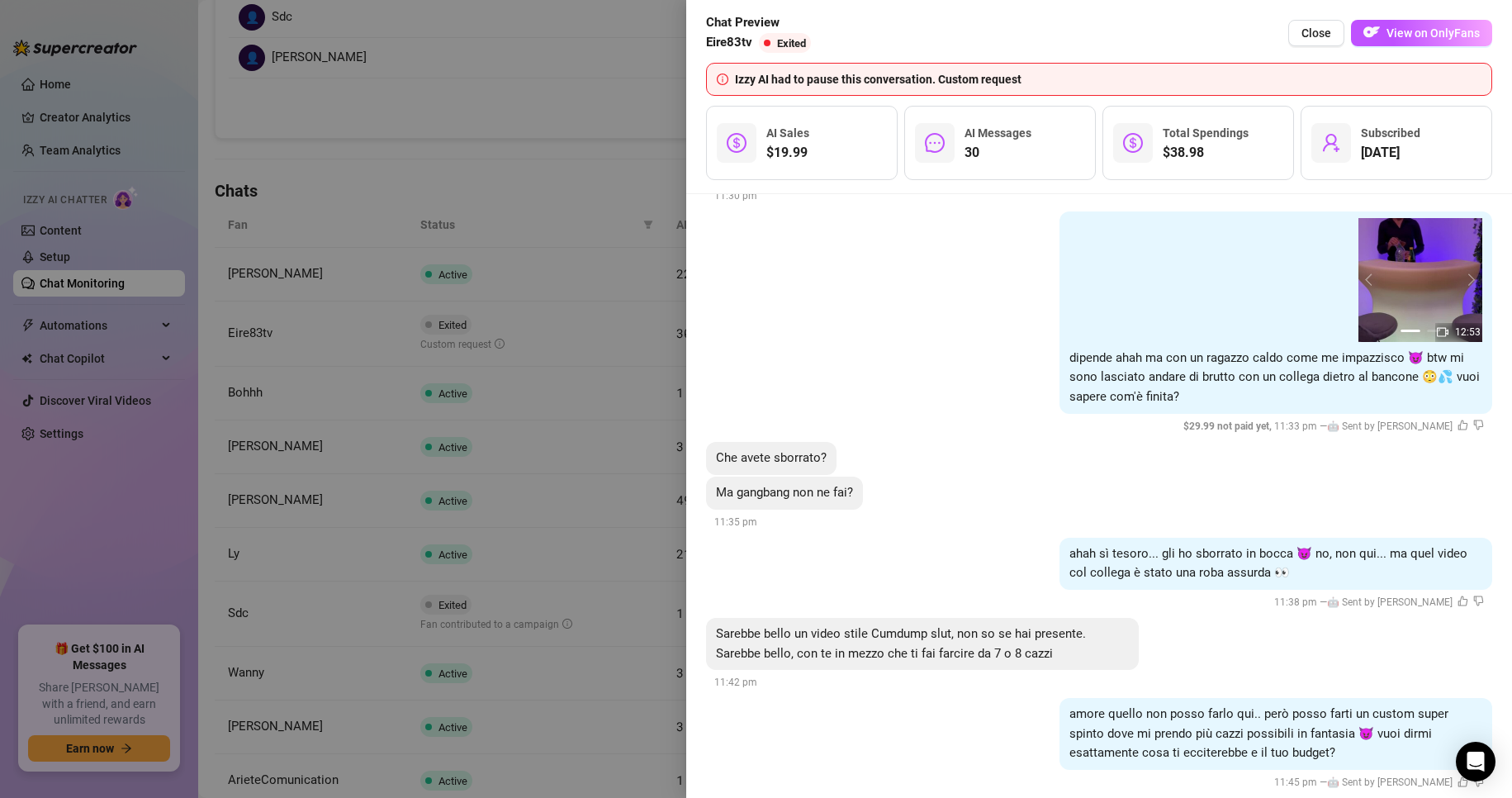
scroll to position [7462, 0]
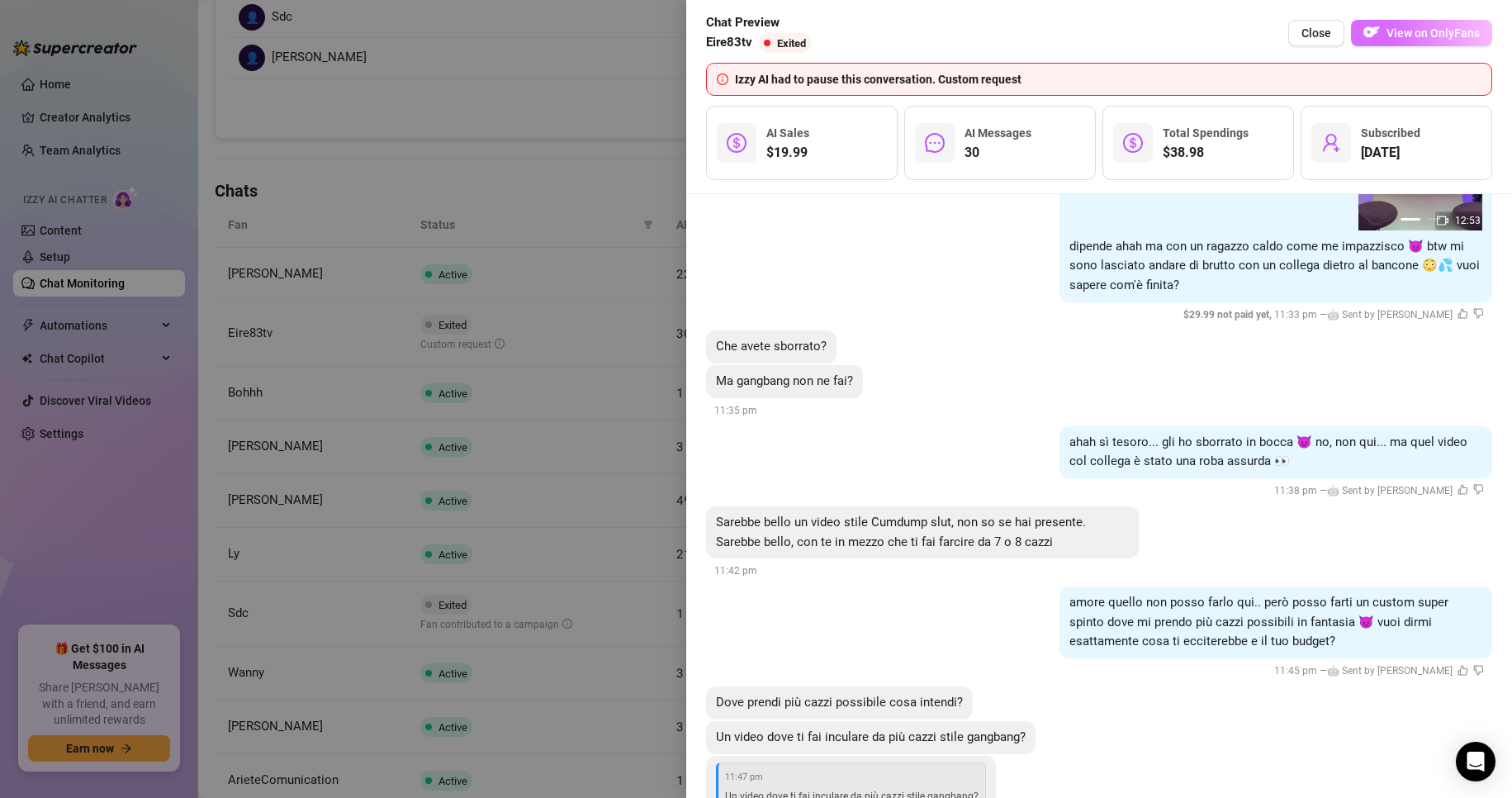
click at [1415, 40] on span "View on OnlyFans" at bounding box center [1433, 33] width 93 height 13
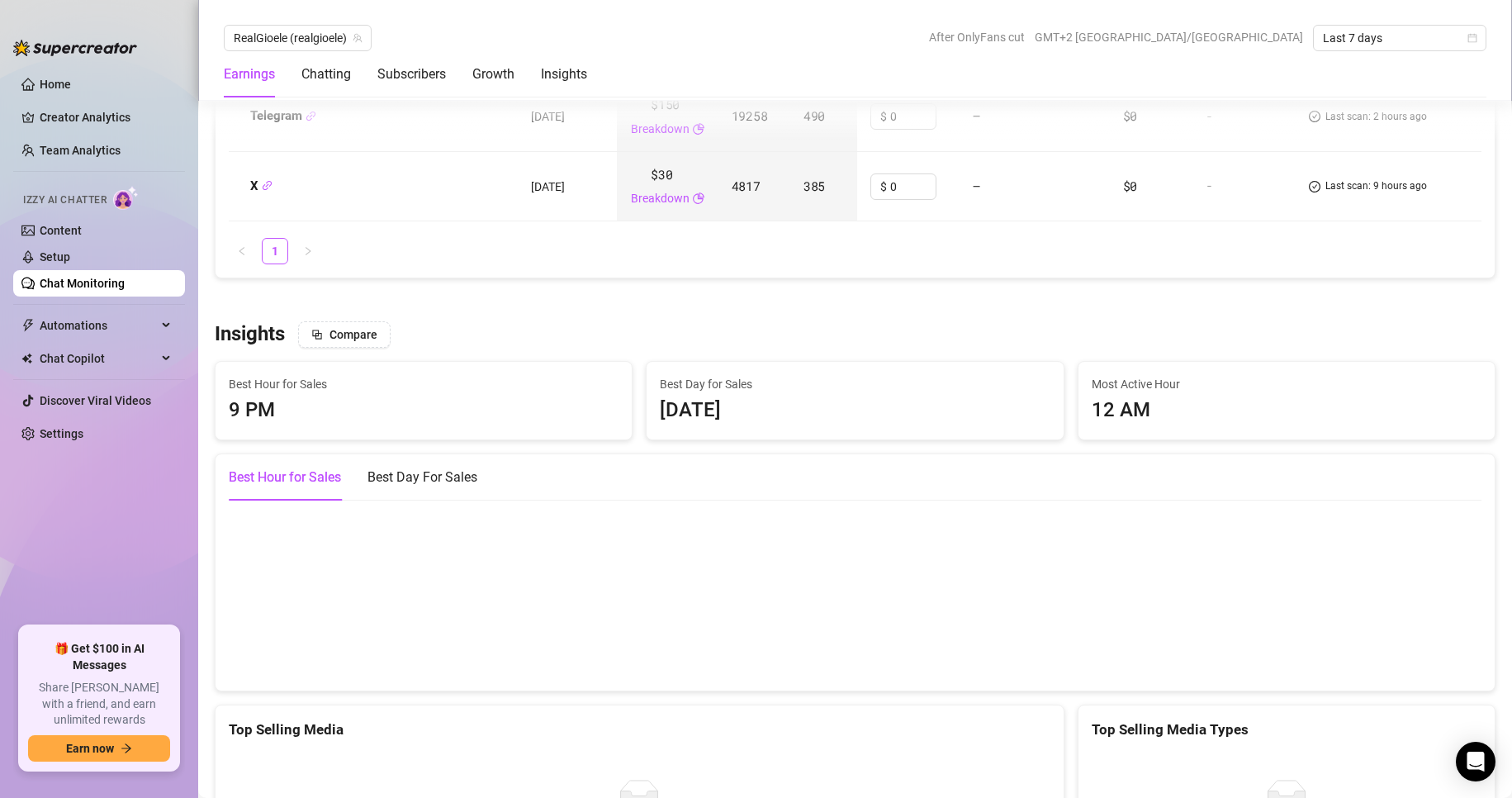
click at [96, 286] on link "Chat Monitoring" at bounding box center [82, 283] width 85 height 13
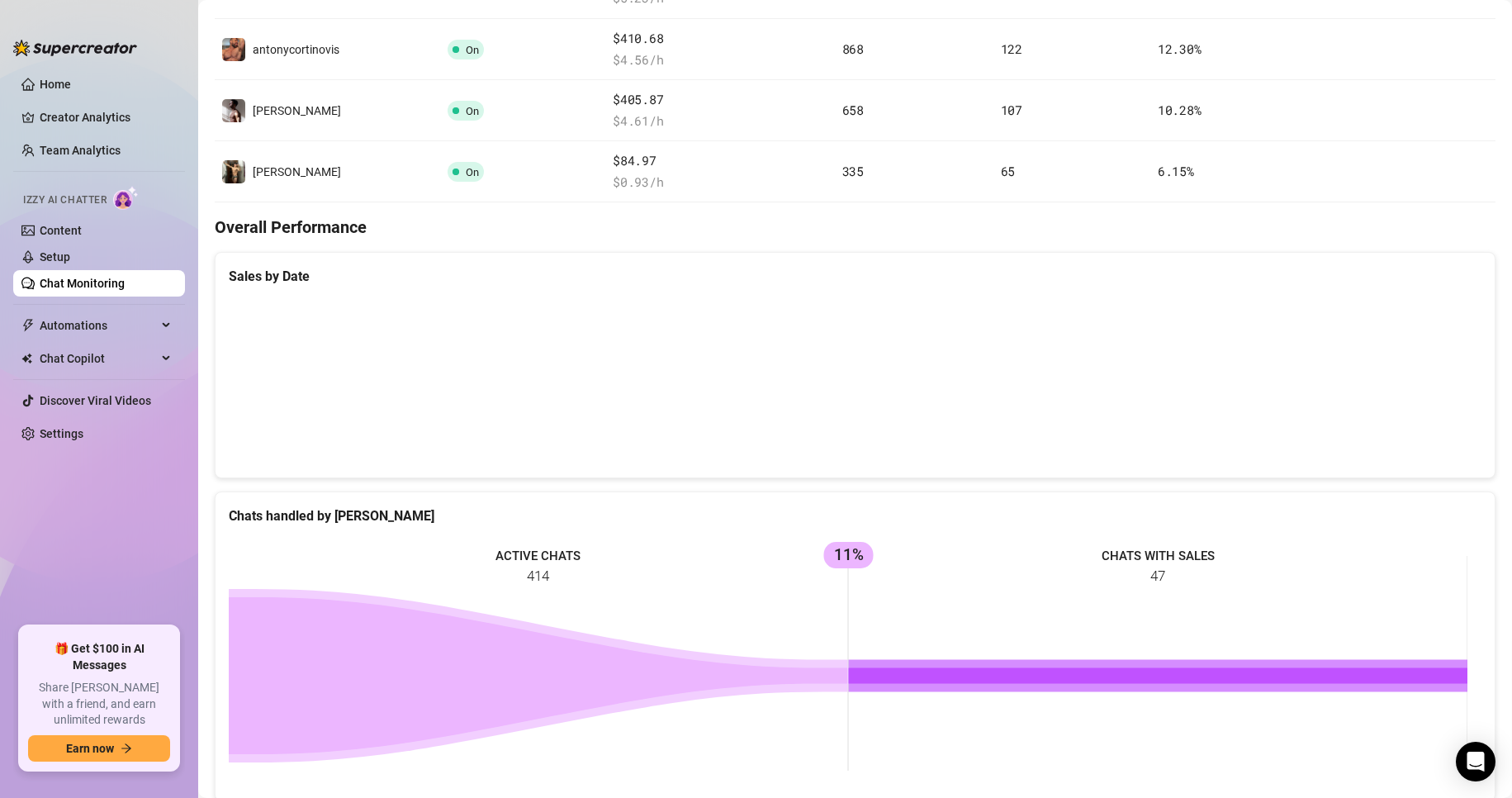
scroll to position [388, 0]
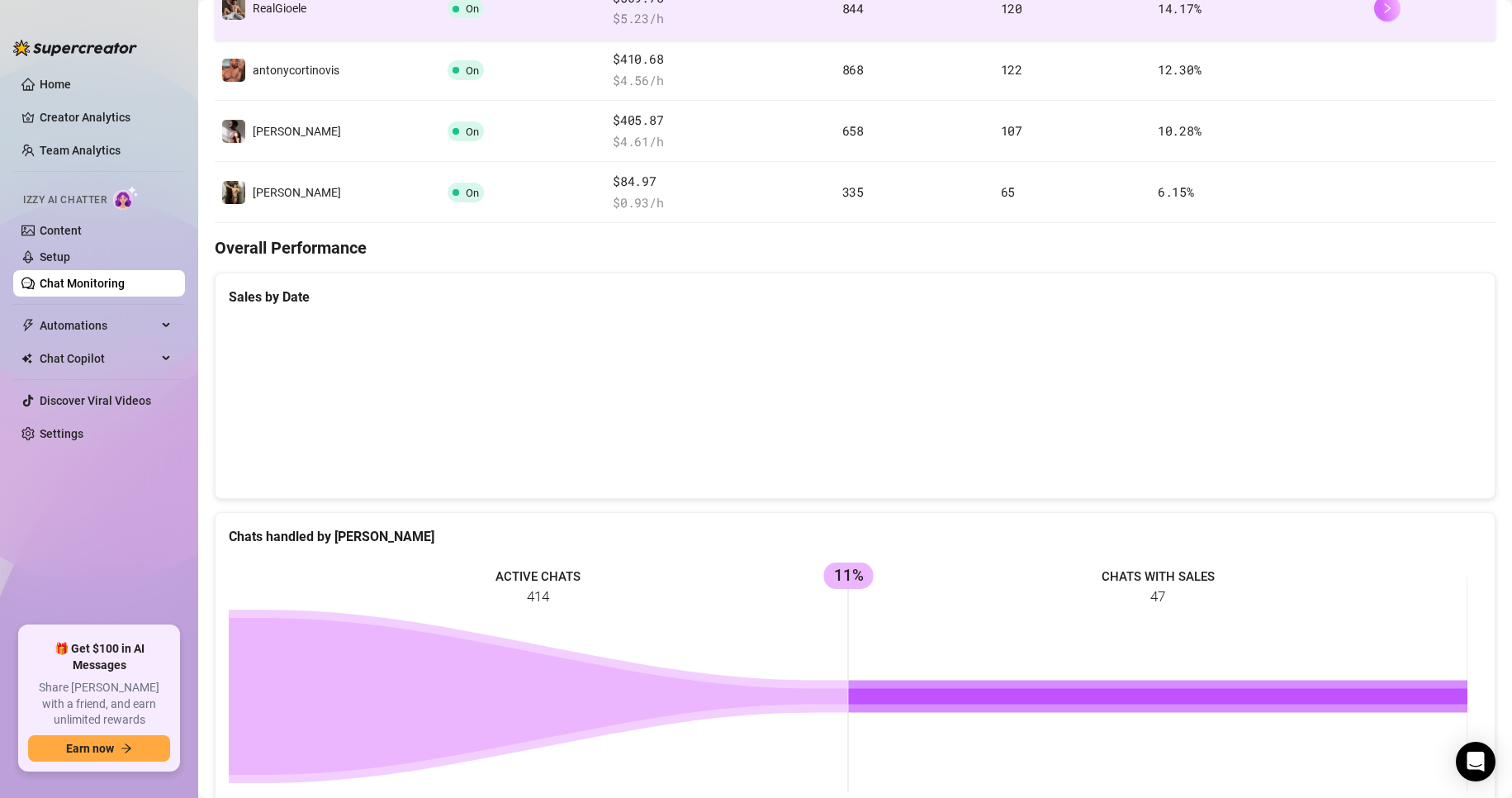
click at [1380, 8] on button "button" at bounding box center [1387, 8] width 26 height 26
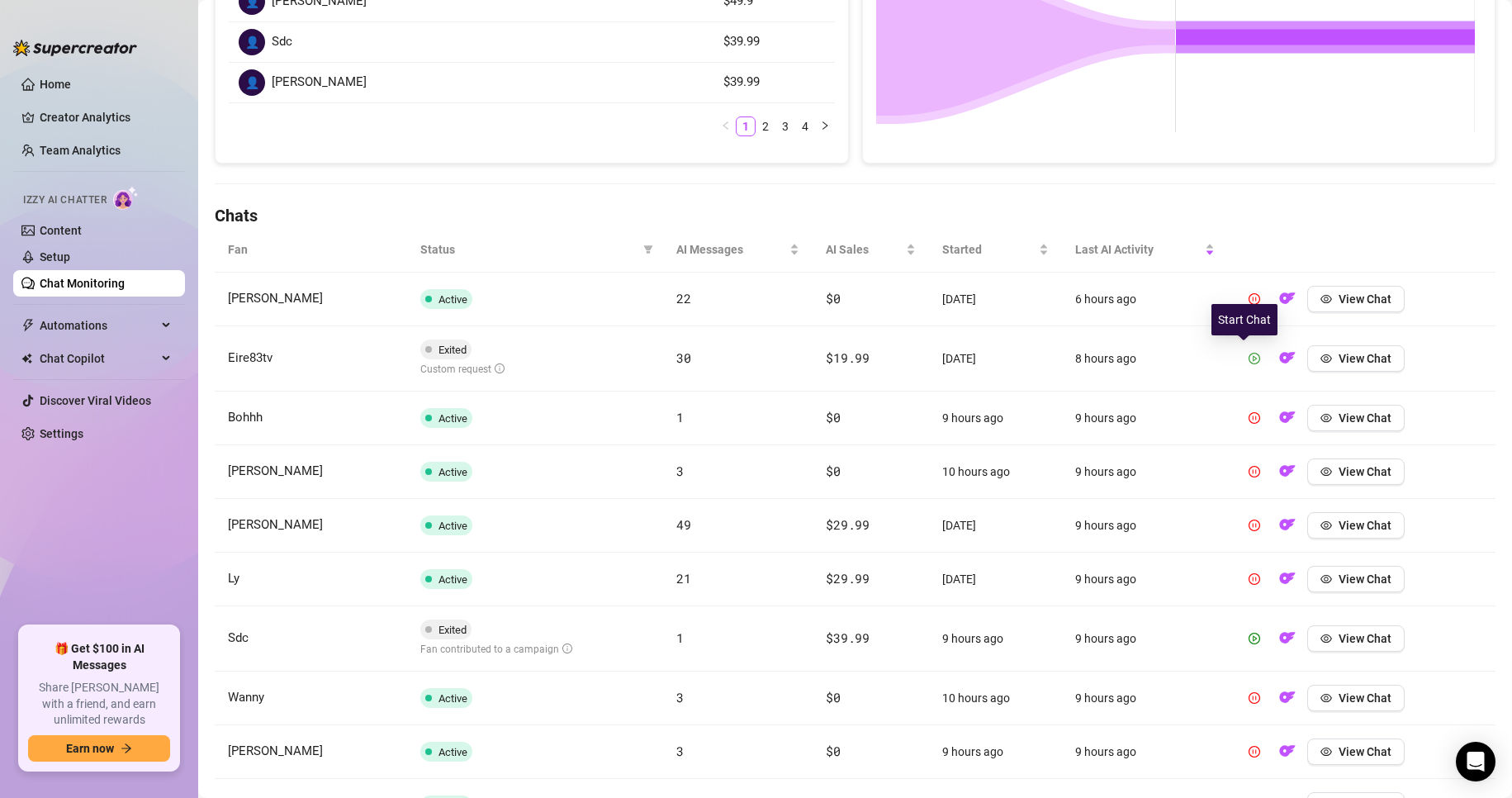
click at [1247, 368] on button "button" at bounding box center [1255, 358] width 26 height 26
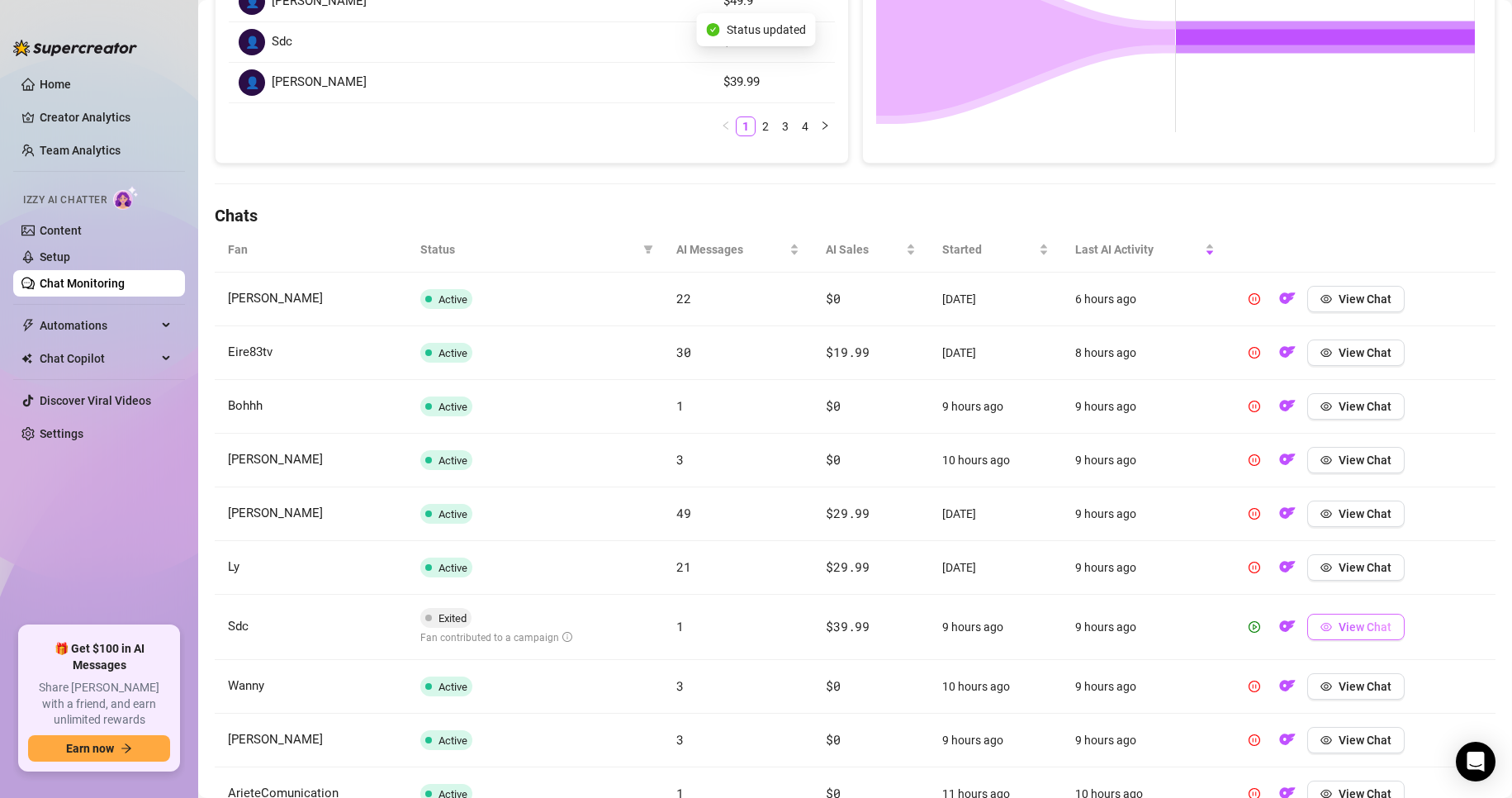
click at [1321, 625] on icon "eye" at bounding box center [1326, 626] width 11 height 8
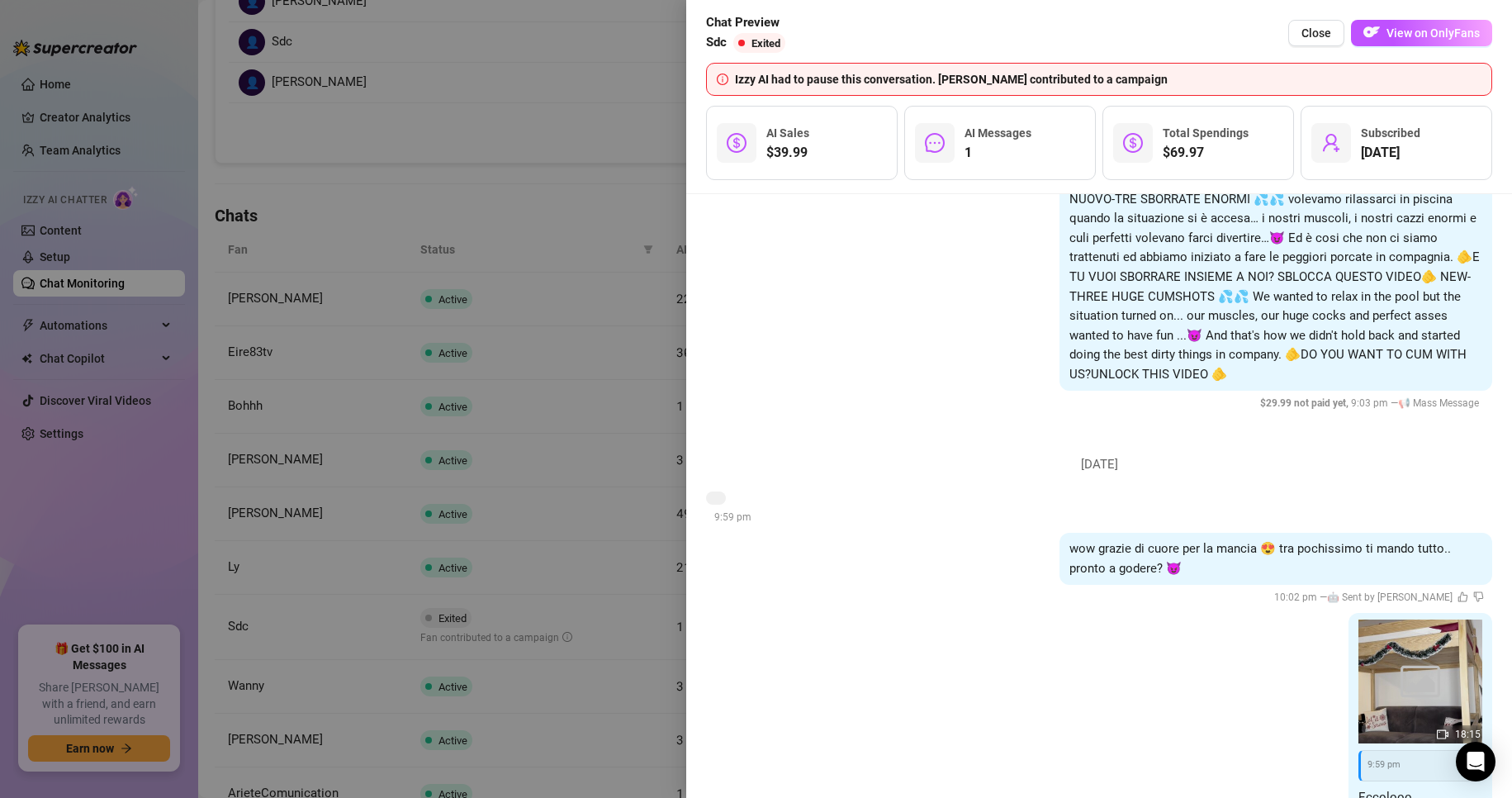
scroll to position [717, 0]
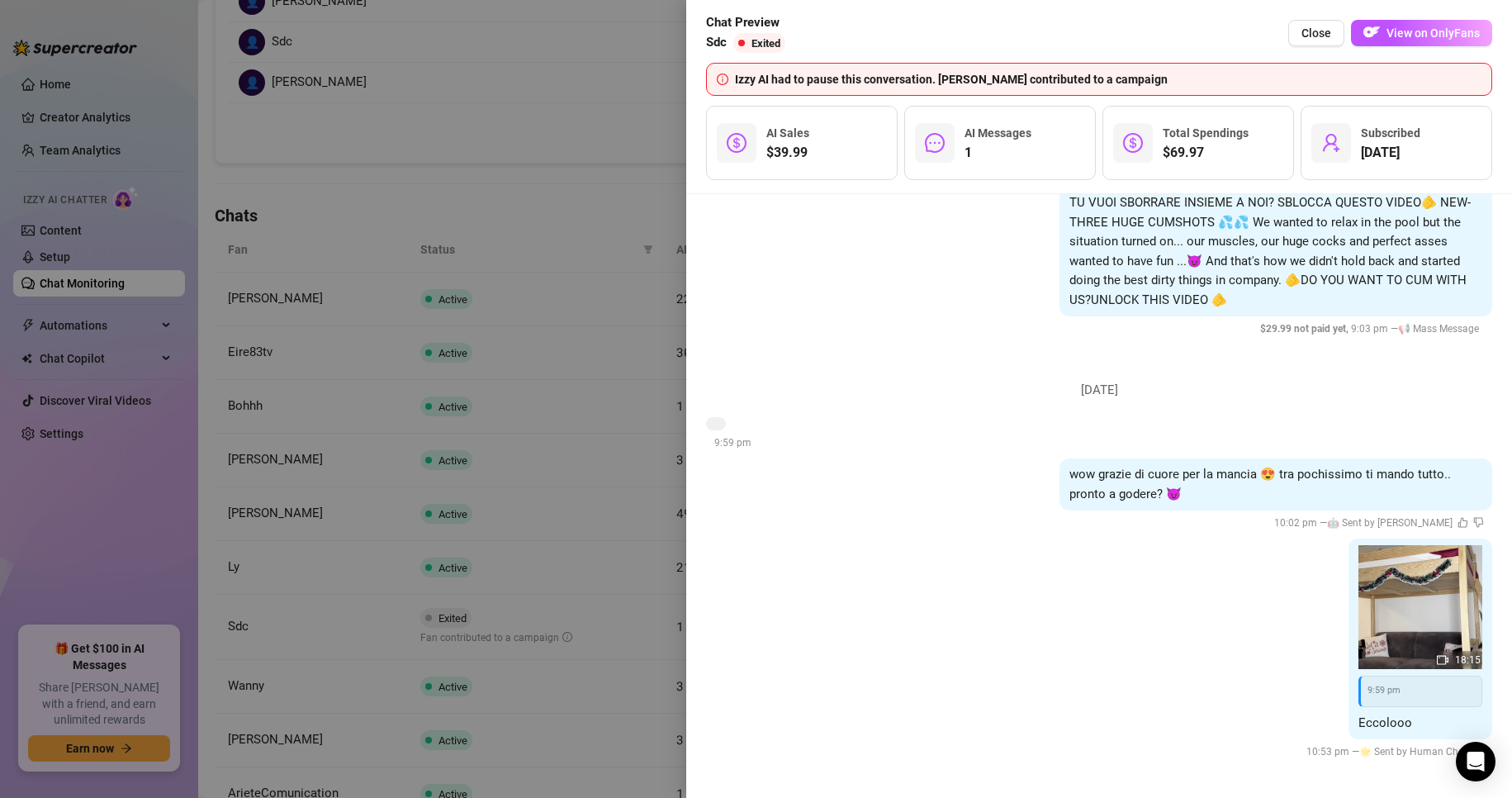
click at [611, 481] on div at bounding box center [756, 399] width 1512 height 798
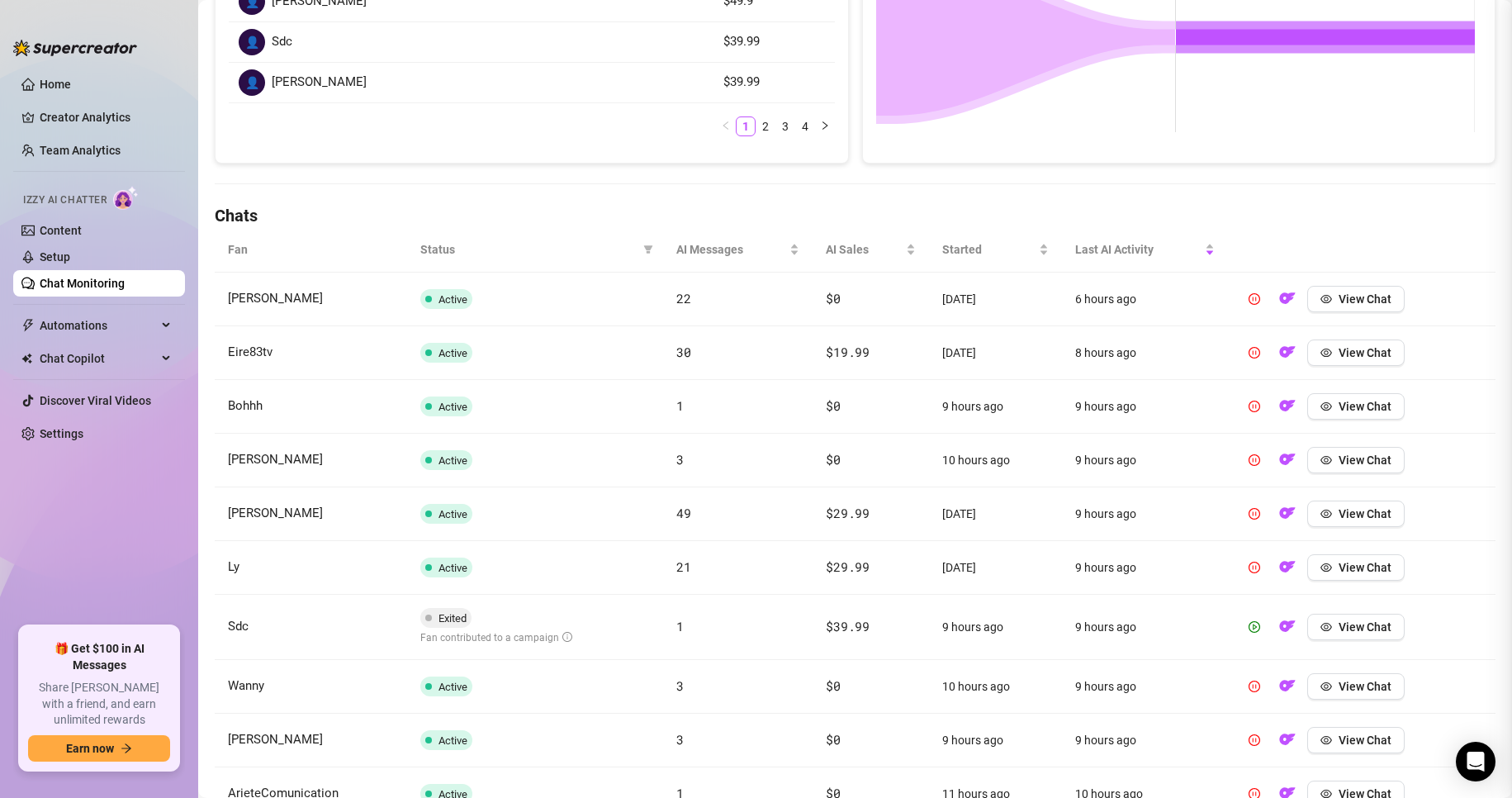
scroll to position [0, 0]
click at [1249, 634] on span "button" at bounding box center [1255, 626] width 11 height 13
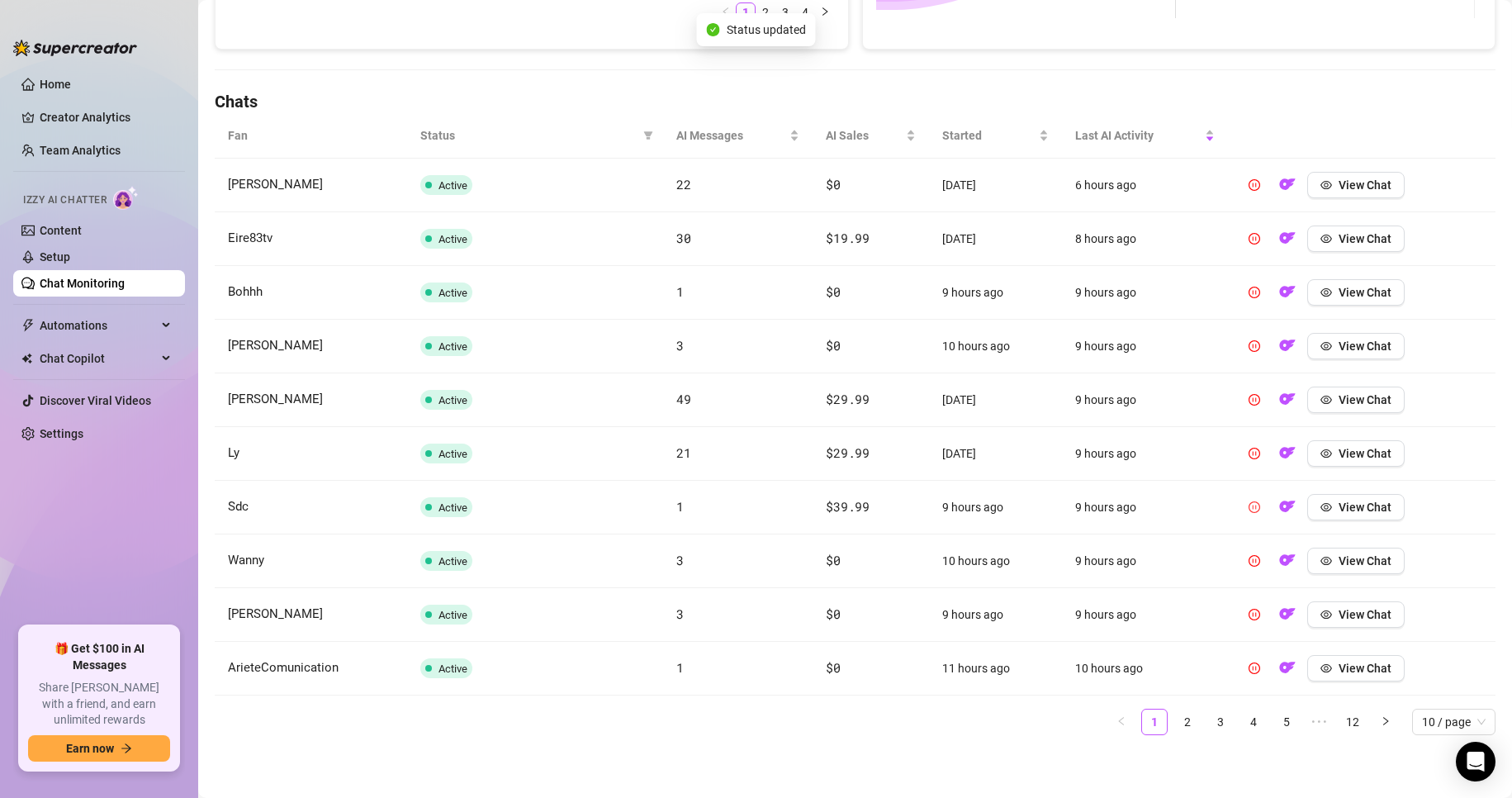
scroll to position [502, 0]
click at [1177, 723] on link "2" at bounding box center [1188, 722] width 25 height 25
